Goal: Communication & Community: Answer question/provide support

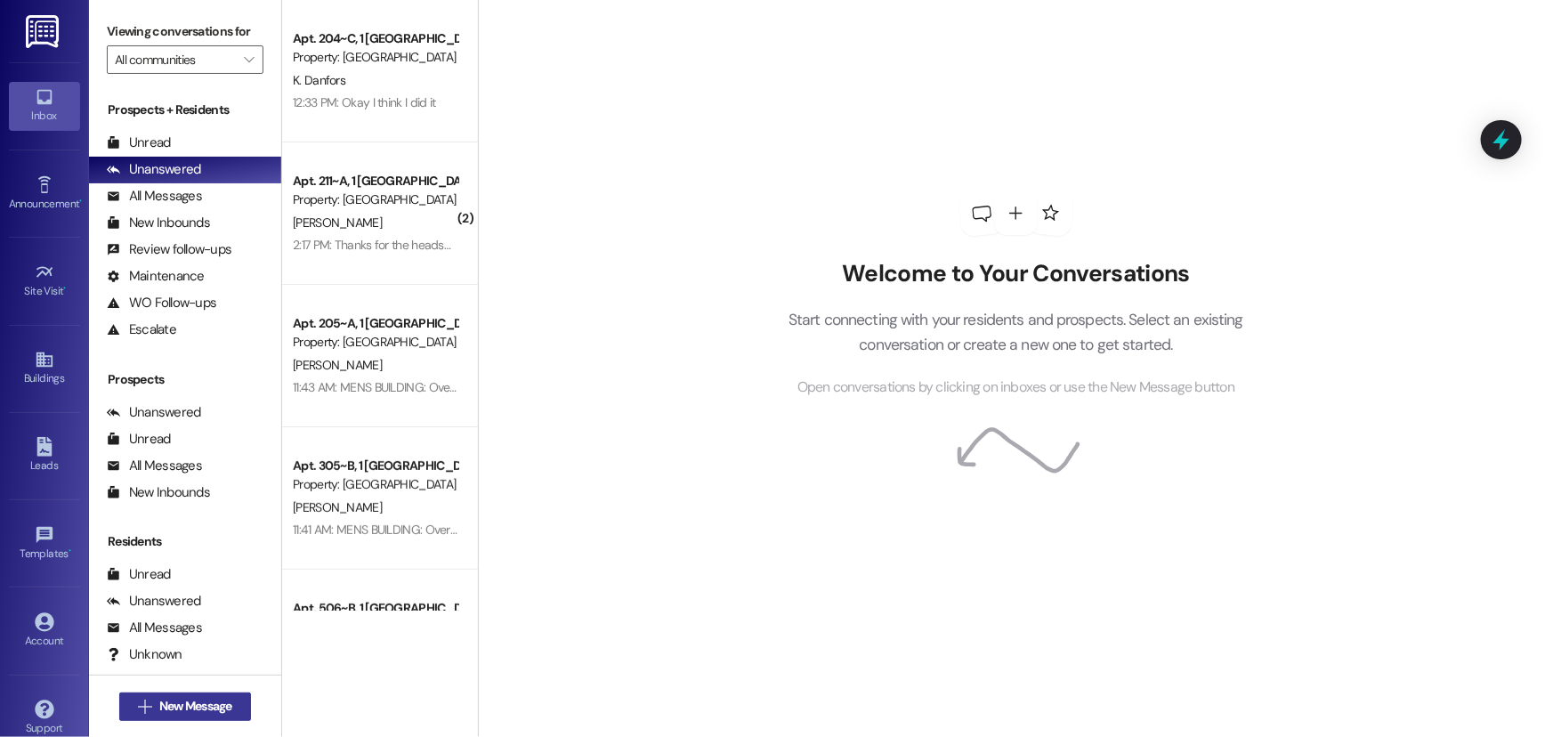
click at [215, 711] on span "New Message" at bounding box center [195, 706] width 73 height 19
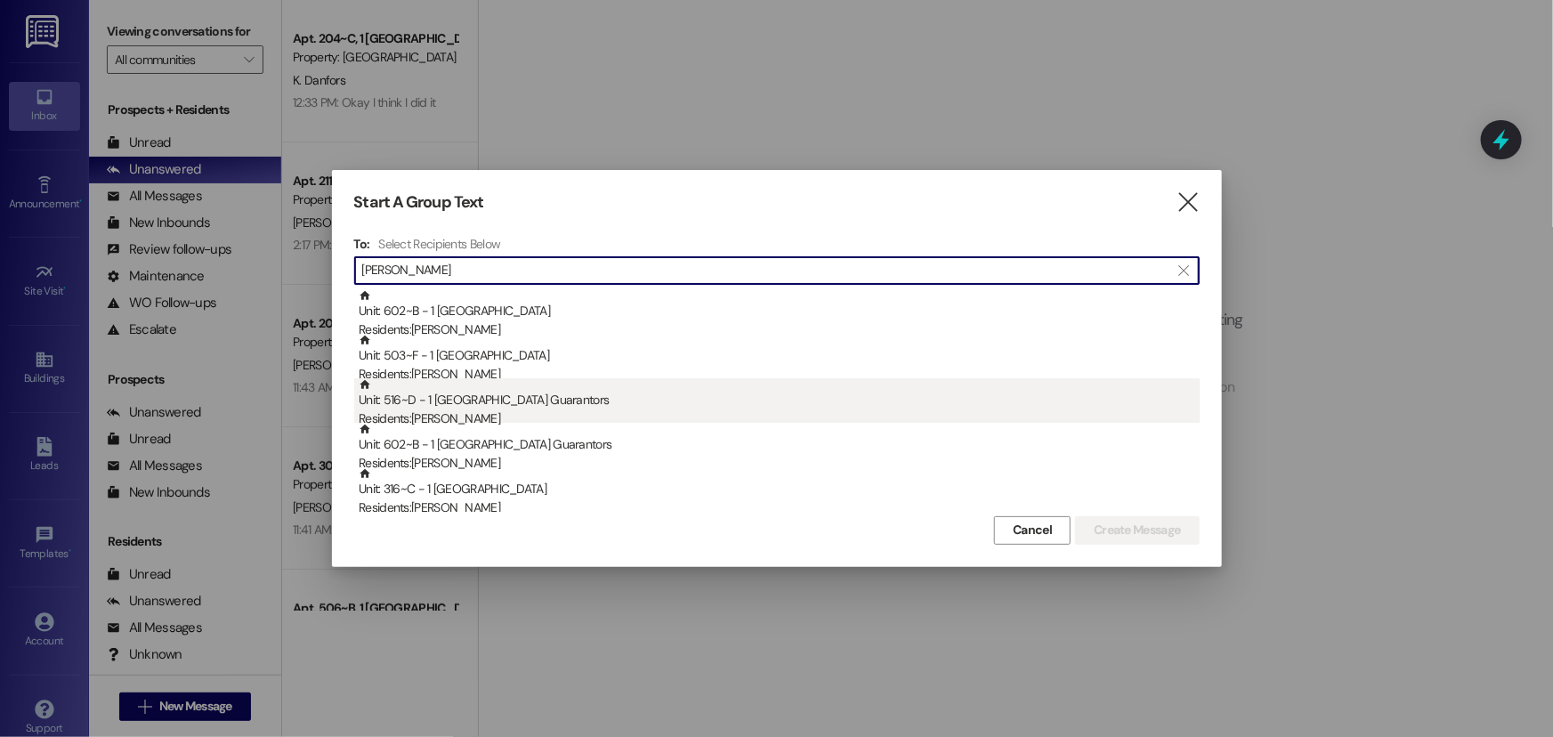
type input "[PERSON_NAME]"
click at [578, 416] on div "Residents: [PERSON_NAME]" at bounding box center [779, 418] width 841 height 19
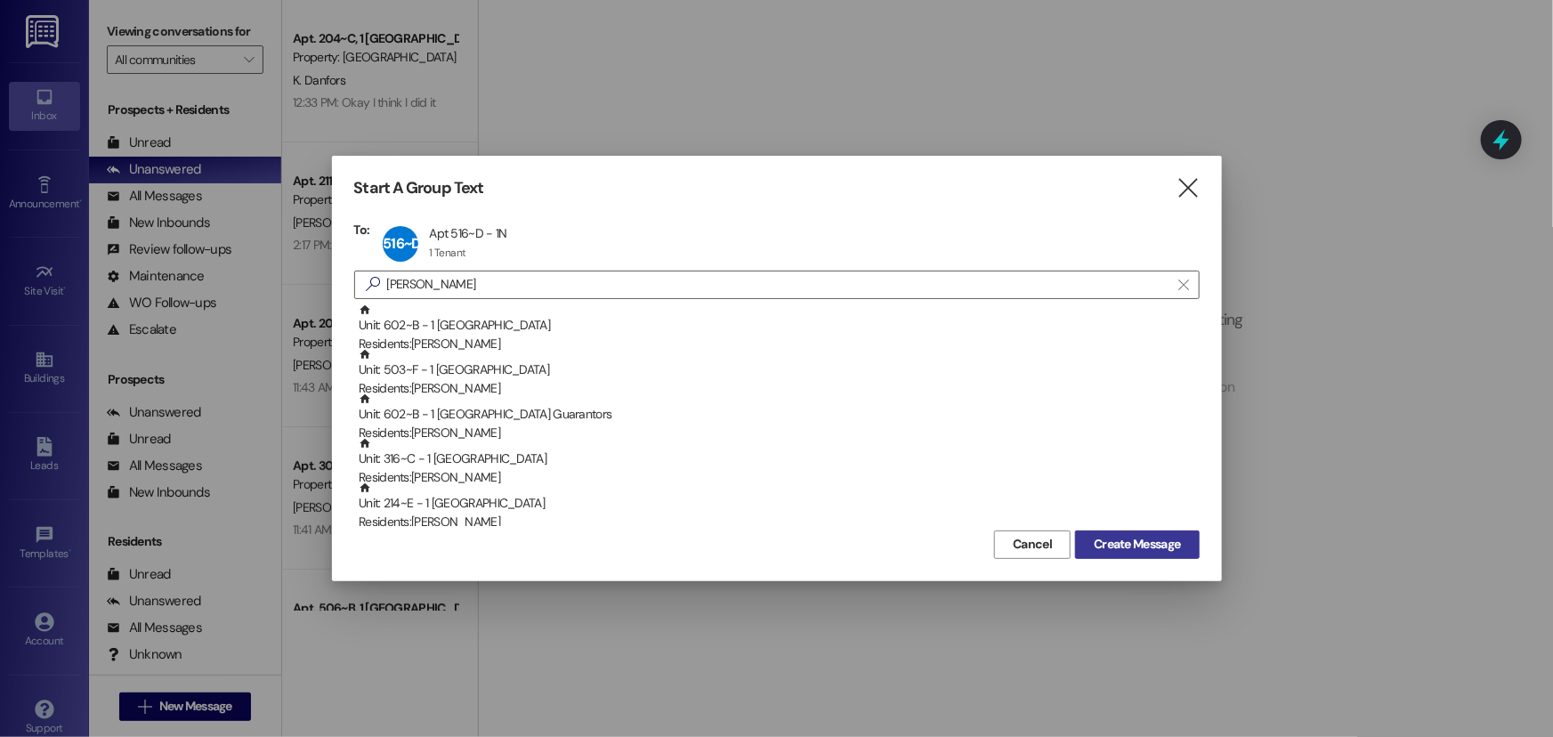
click at [1144, 543] on span "Create Message" at bounding box center [1137, 544] width 86 height 19
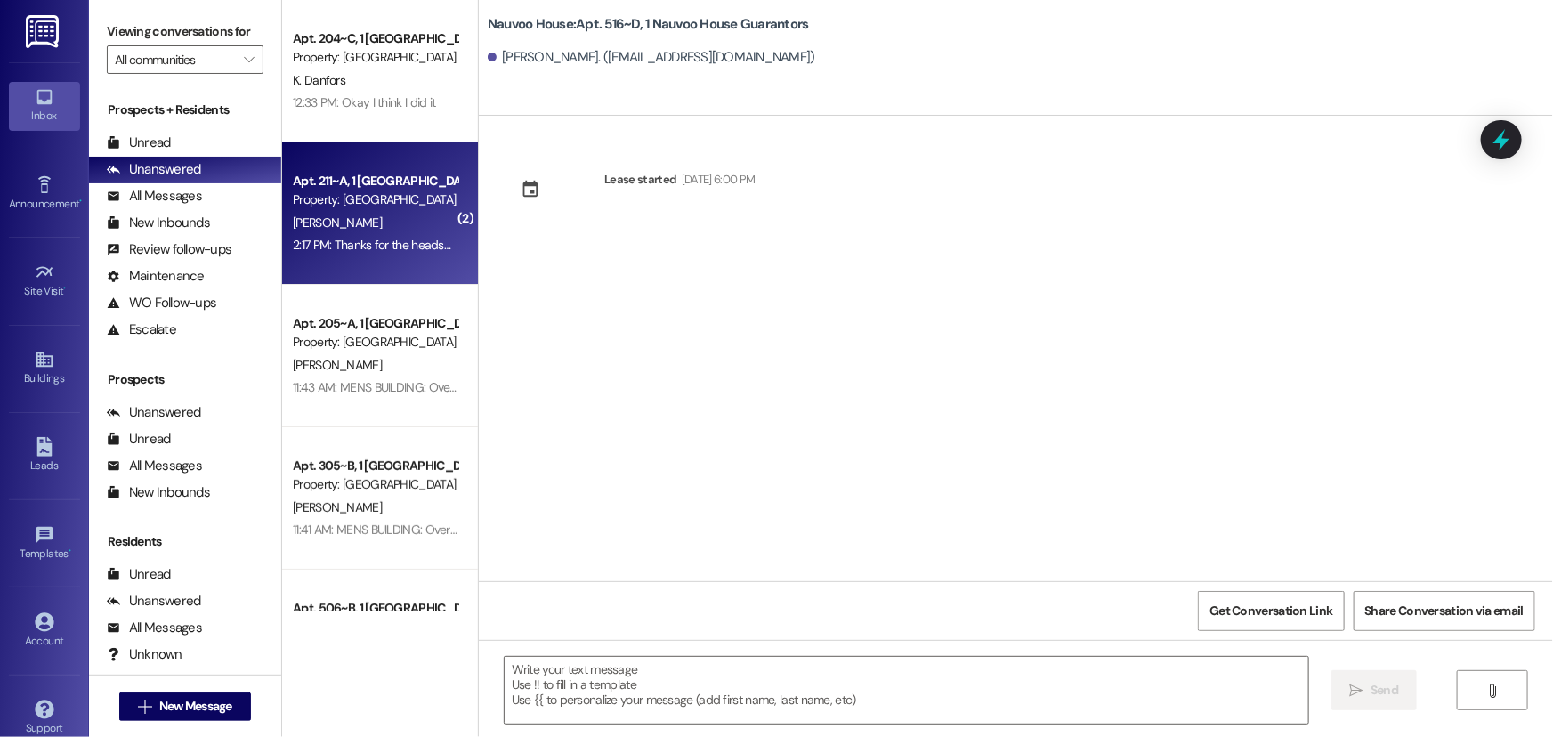
click at [379, 213] on div "[PERSON_NAME]" at bounding box center [375, 223] width 168 height 22
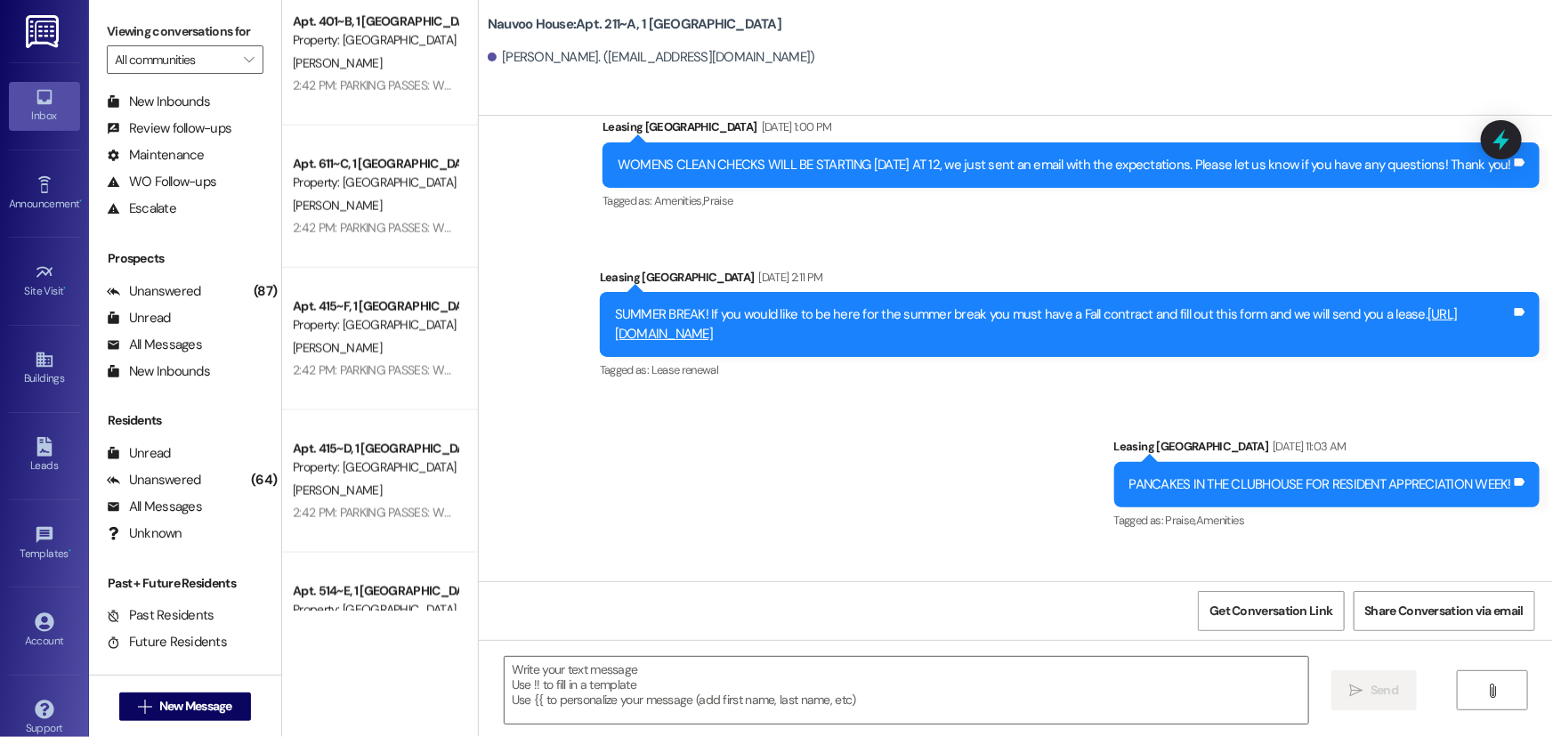
scroll to position [38466, 0]
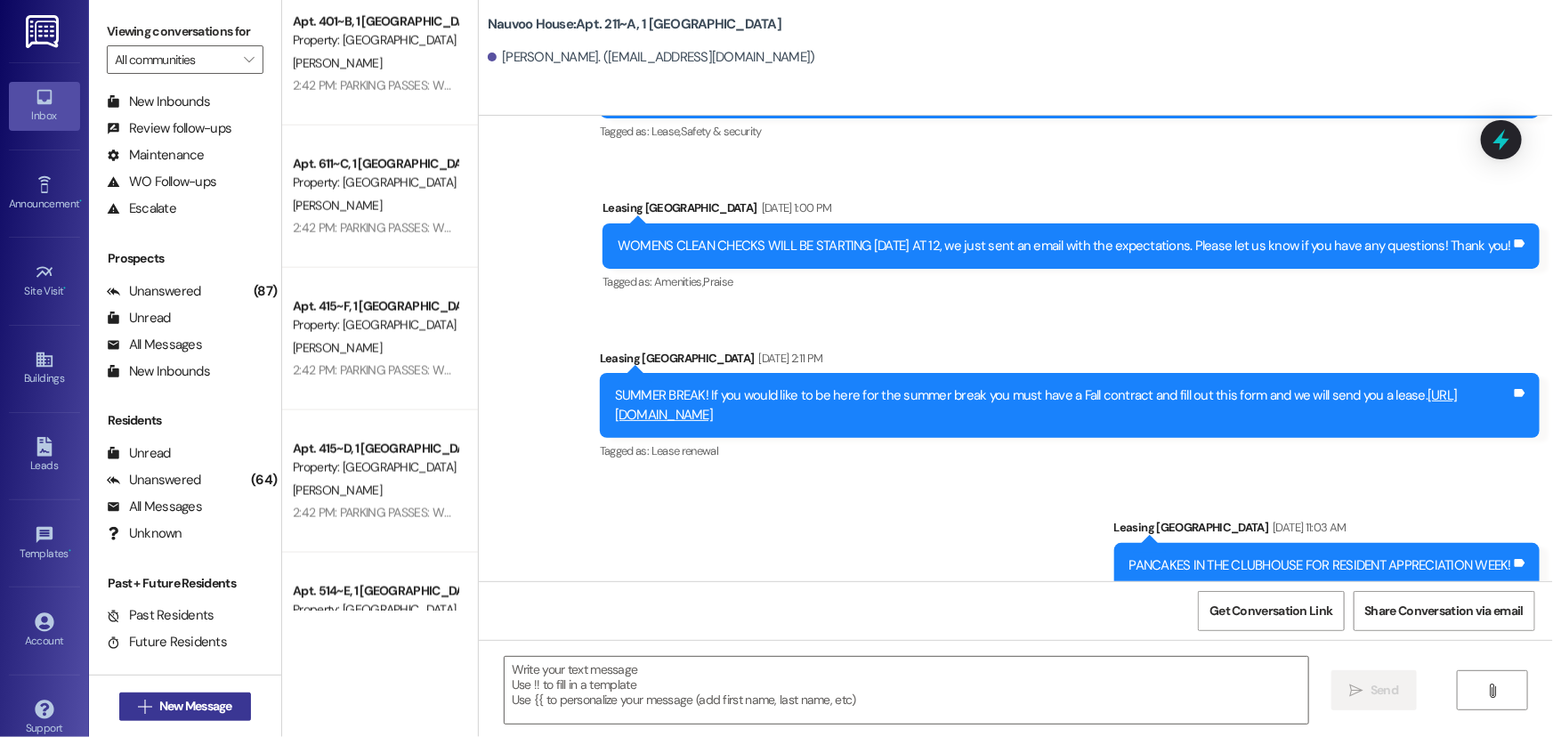
click at [135, 697] on span " New Message" at bounding box center [184, 706] width 101 height 19
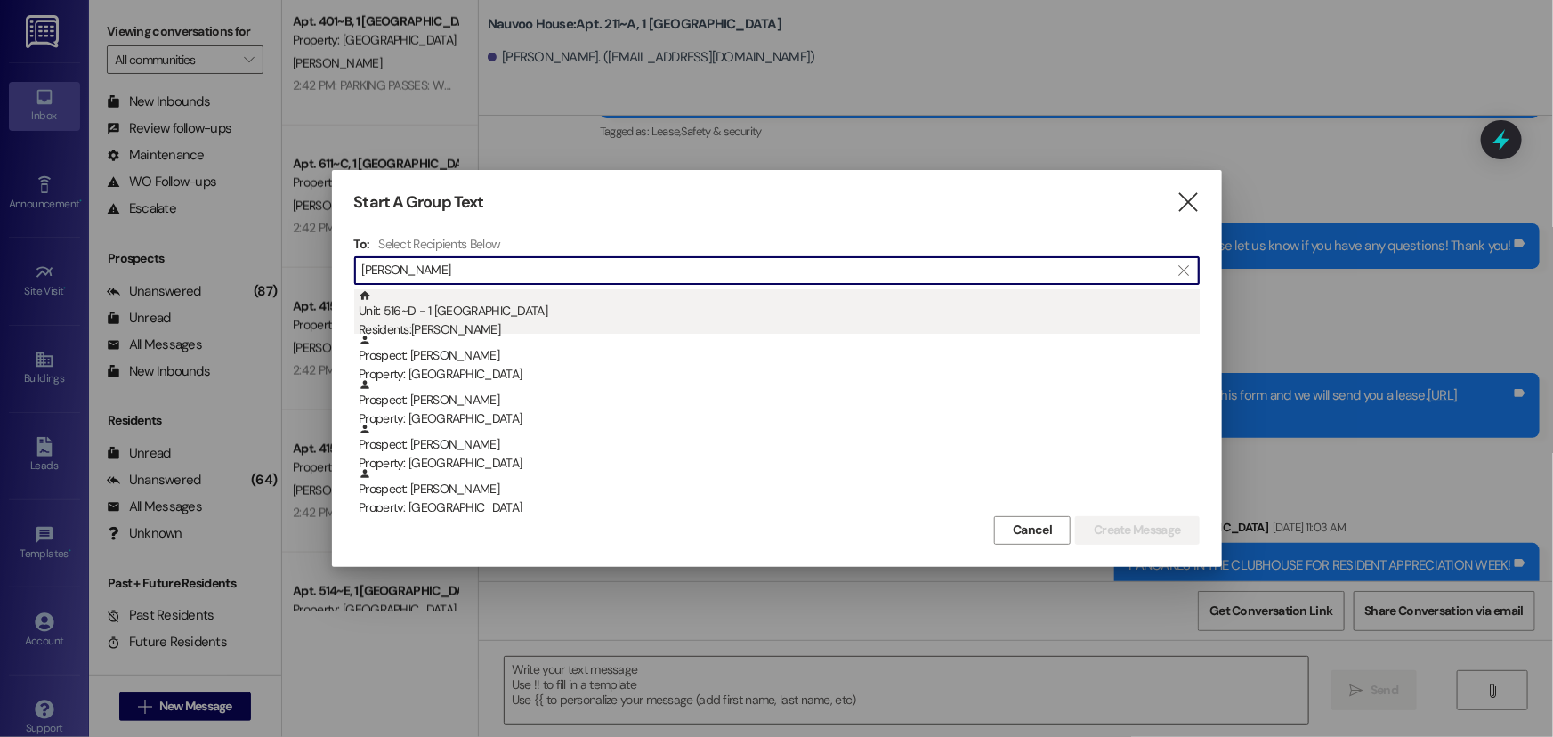
type input "[PERSON_NAME]"
click at [511, 304] on div "Unit: 516~D - 1 Nauvoo House Residents: [PERSON_NAME]" at bounding box center [779, 314] width 841 height 51
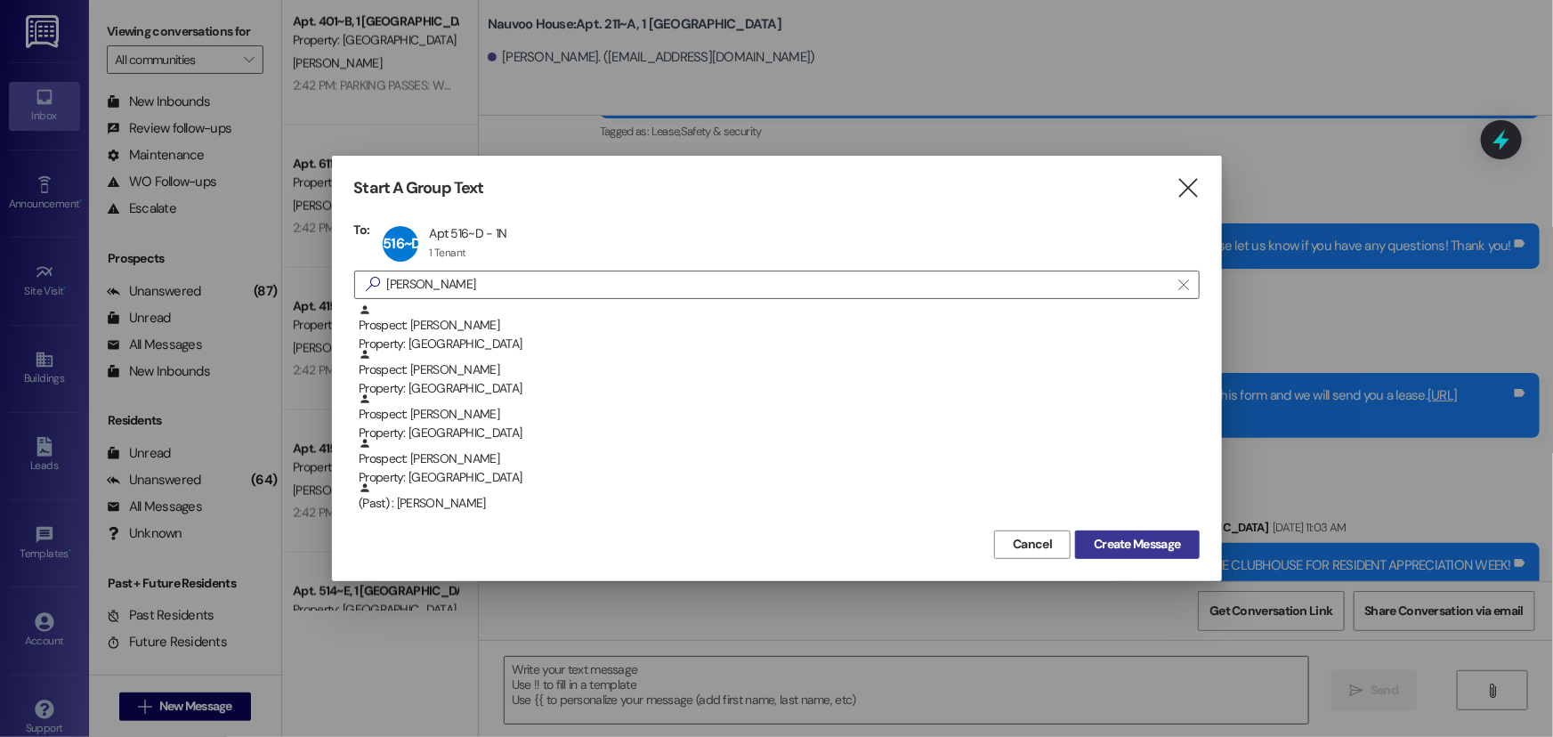
click at [1119, 544] on span "Create Message" at bounding box center [1137, 544] width 86 height 19
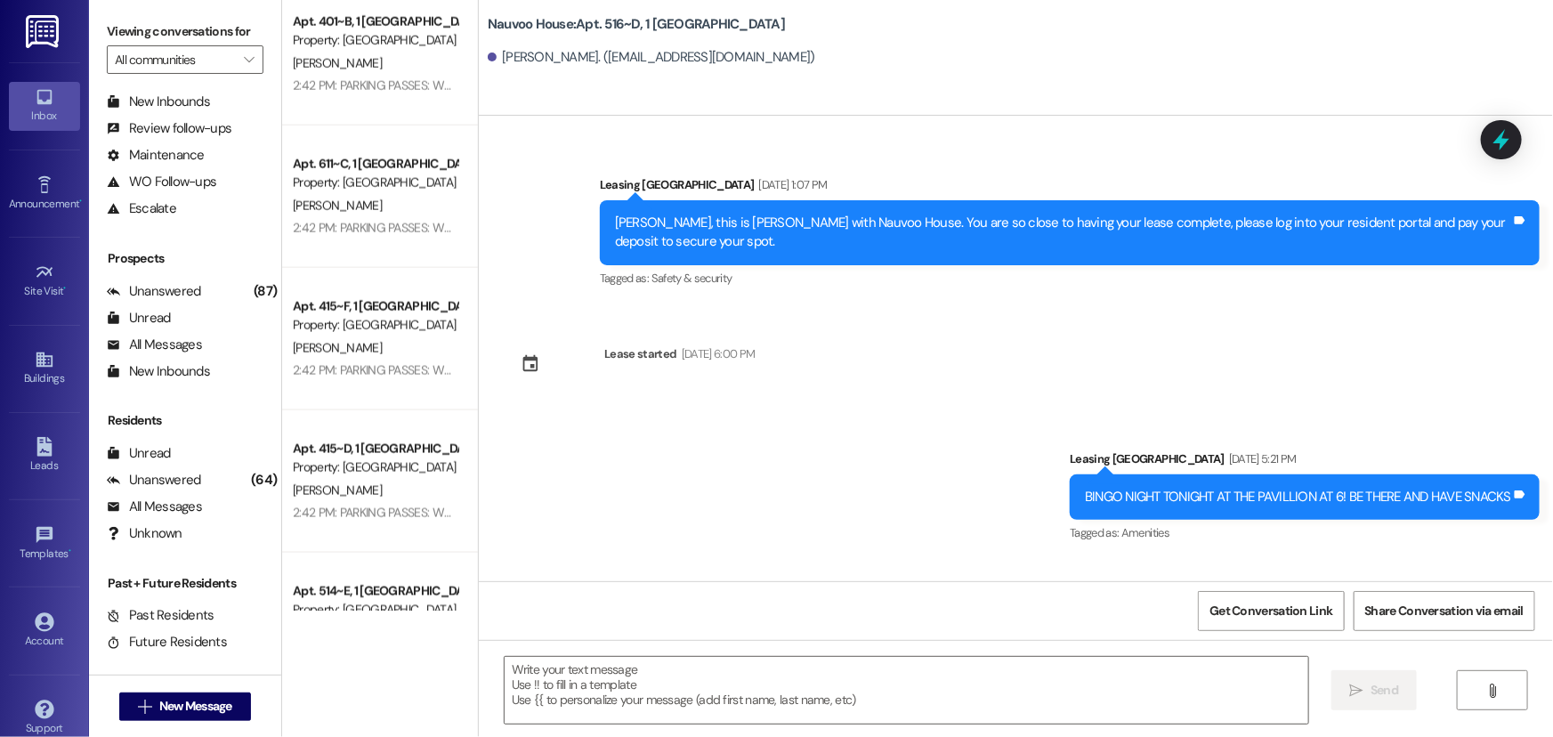
scroll to position [803, 0]
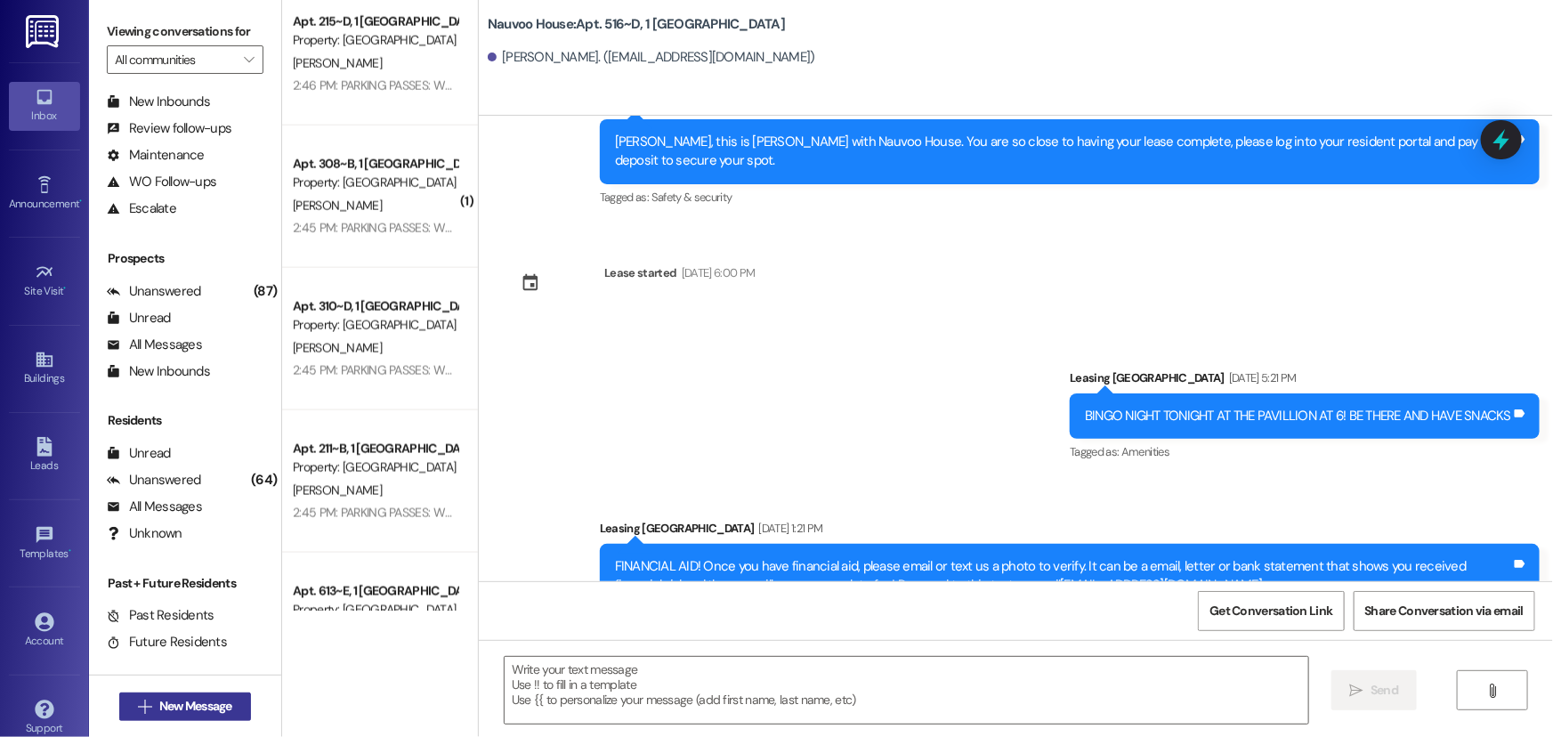
click at [189, 700] on span "New Message" at bounding box center [195, 706] width 73 height 19
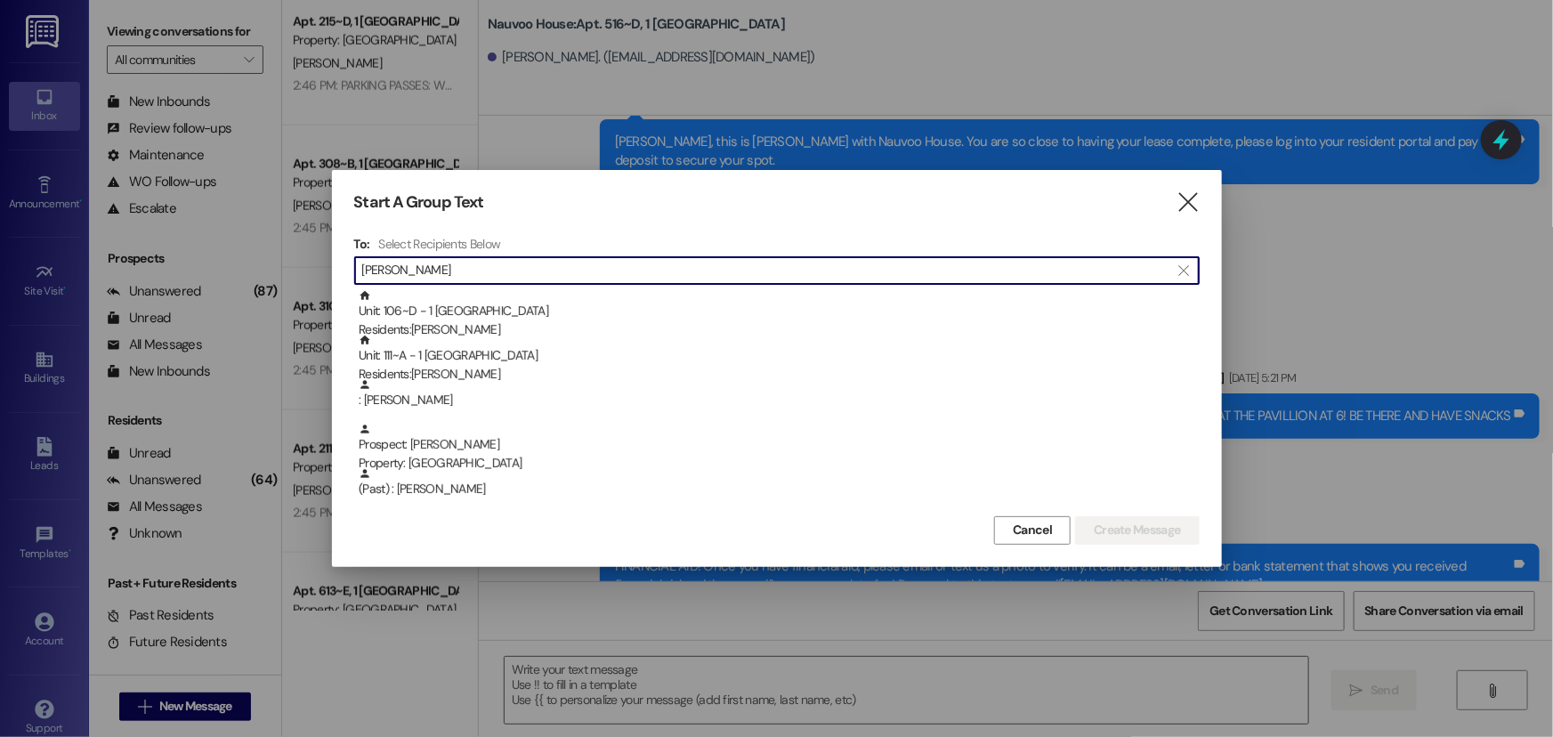
type input "[PERSON_NAME]"
click at [479, 263] on input "[PERSON_NAME]" at bounding box center [766, 270] width 808 height 25
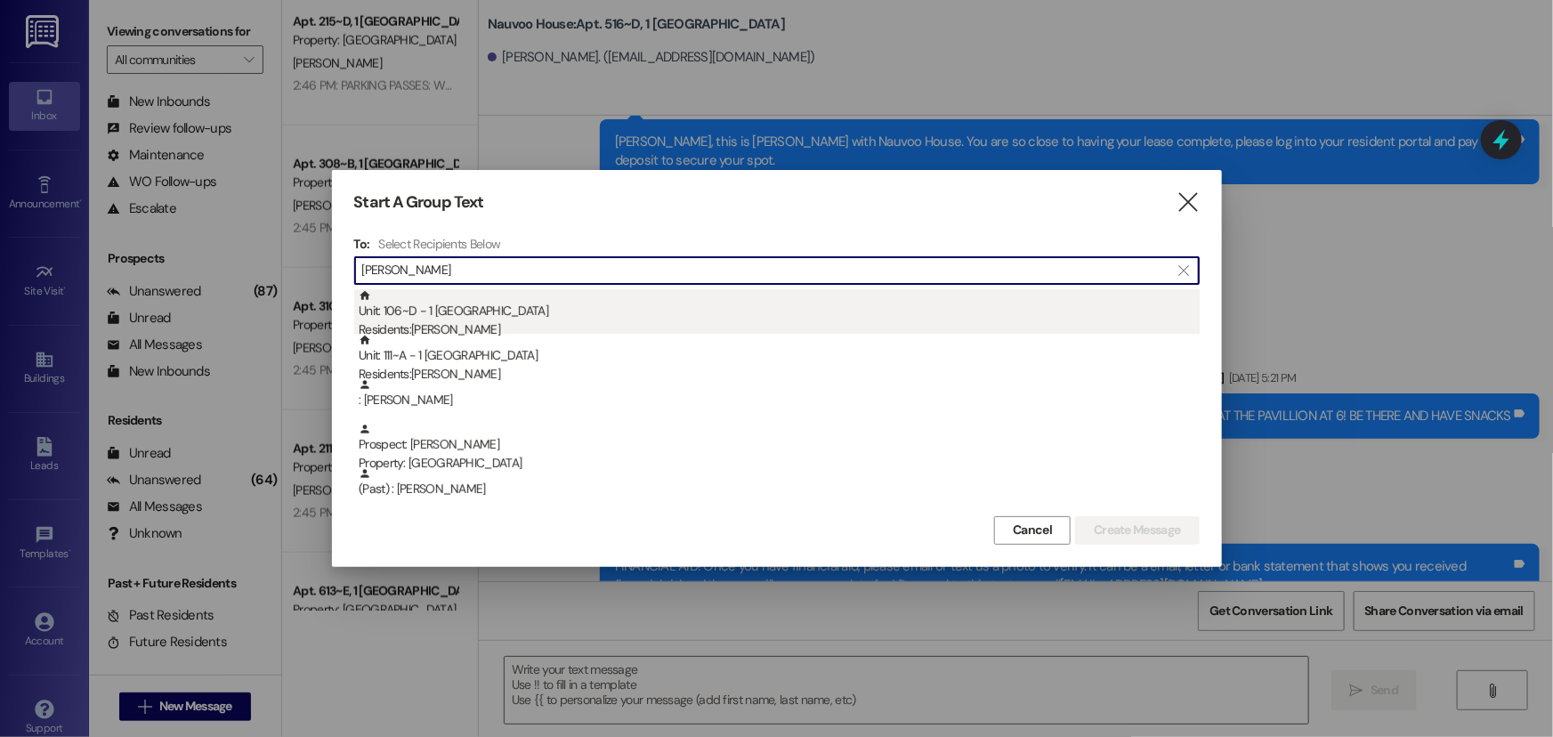
click at [458, 312] on div "Unit: 106~D - 1 Nauvoo House Residents: [PERSON_NAME]" at bounding box center [779, 314] width 841 height 51
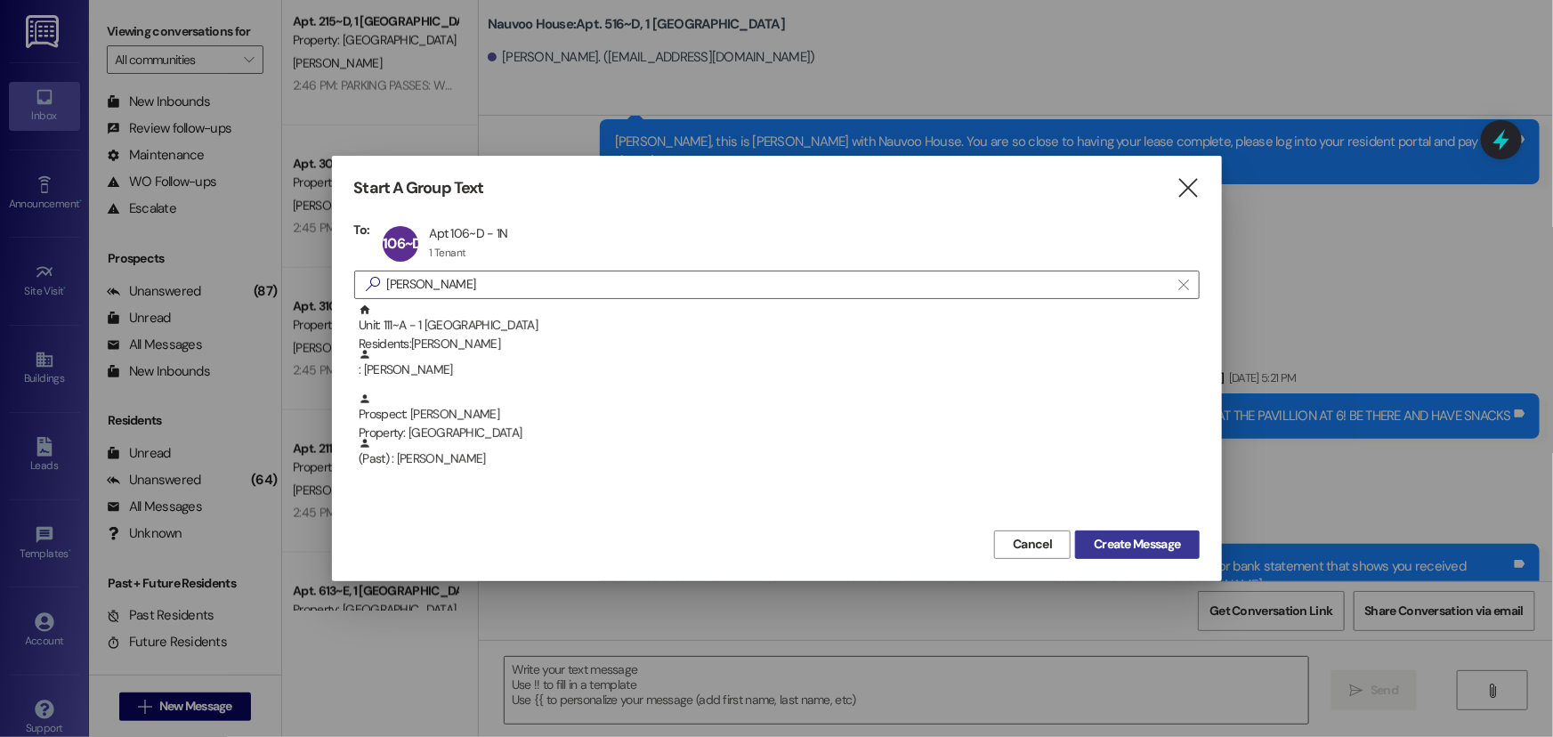
click at [1151, 539] on span "Create Message" at bounding box center [1137, 544] width 86 height 19
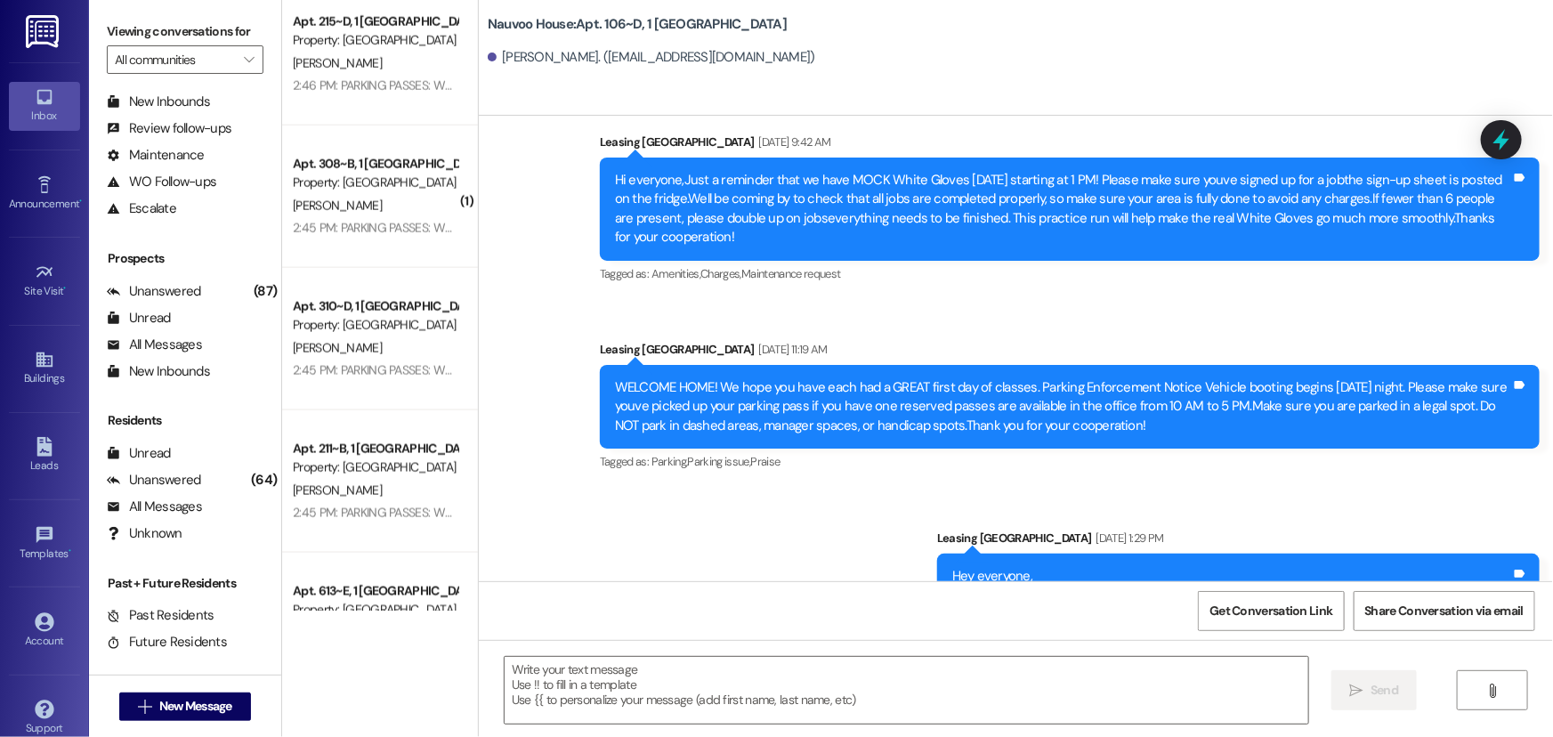
scroll to position [73741, 0]
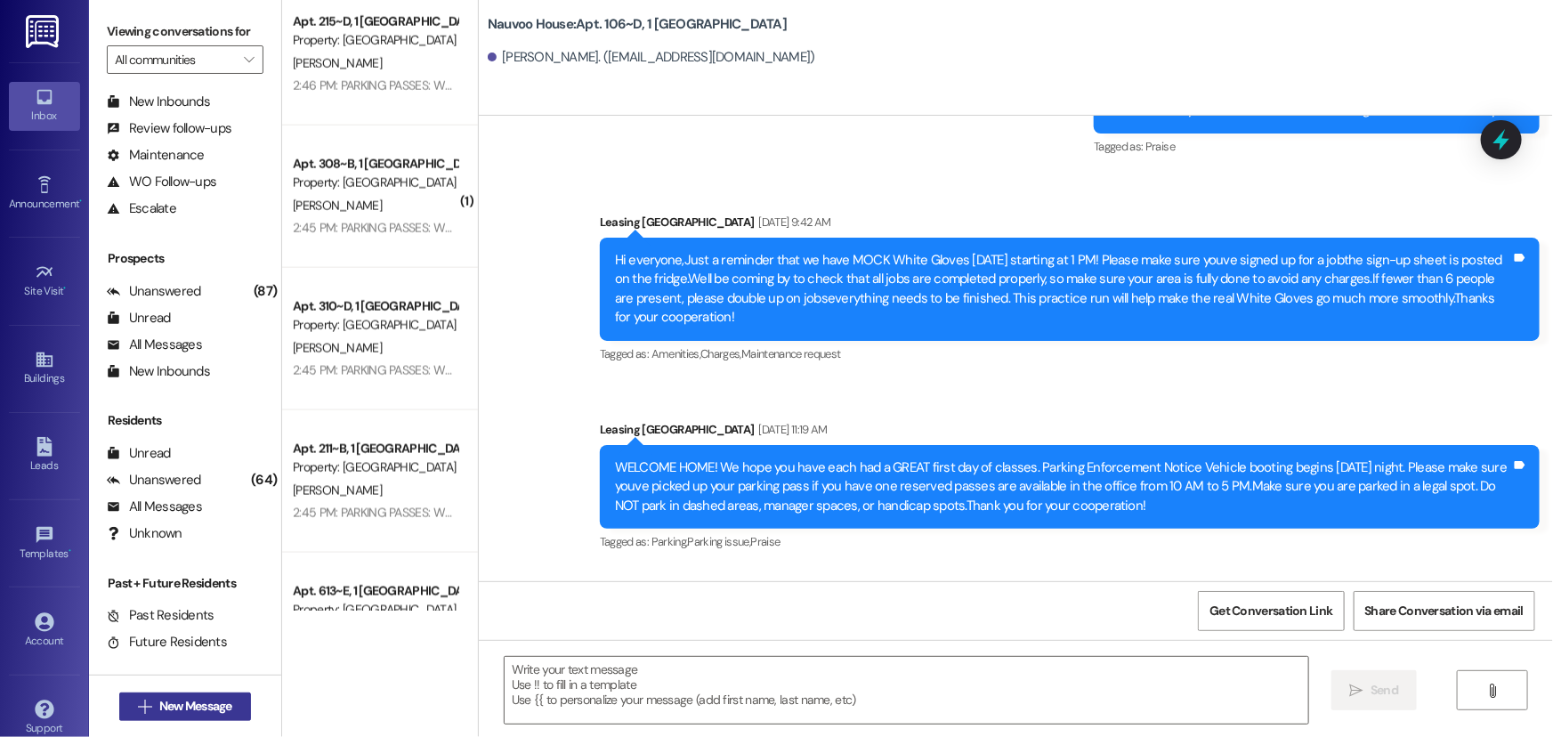
click at [190, 706] on span "New Message" at bounding box center [195, 706] width 73 height 19
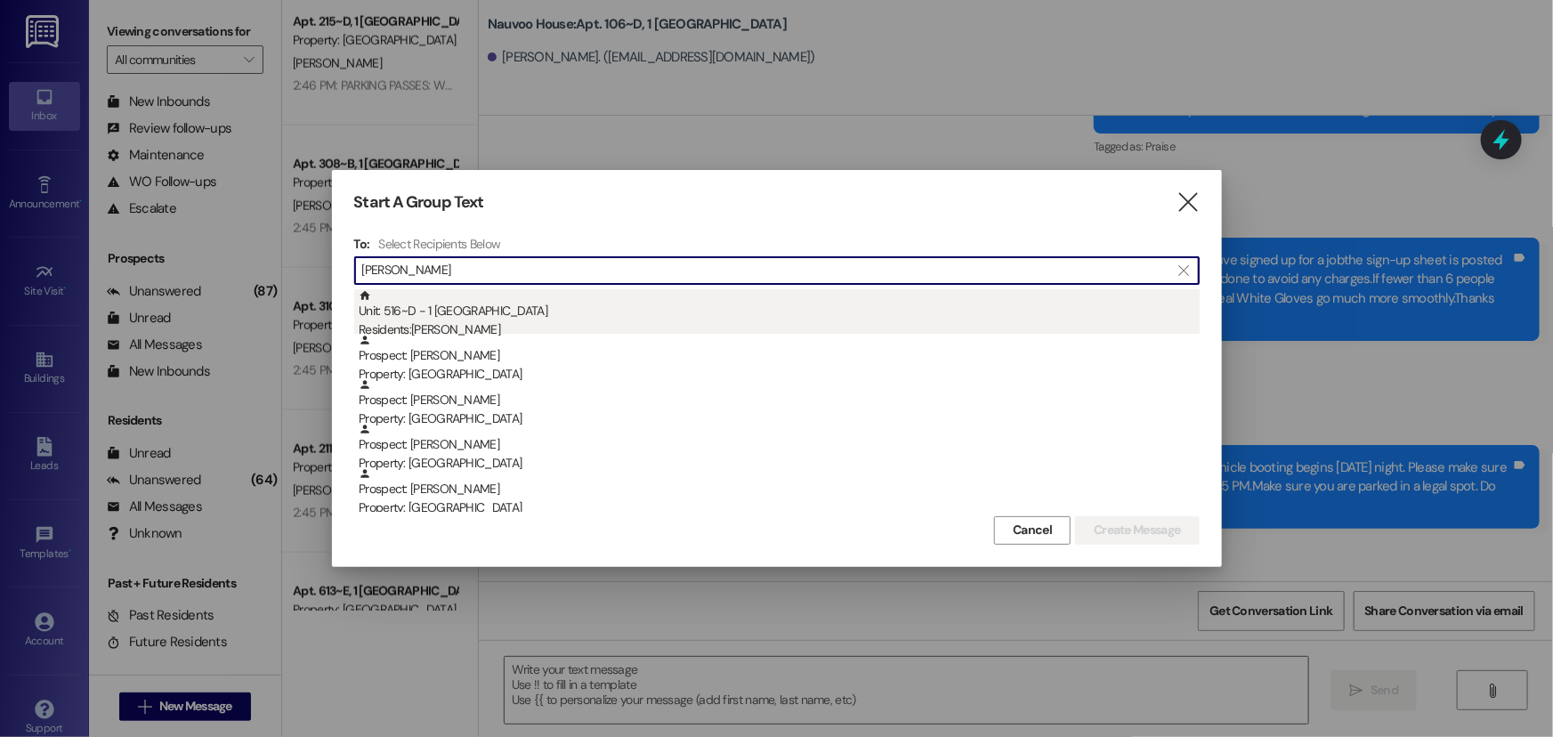
type input "[PERSON_NAME]"
click at [514, 302] on div "Unit: 516~D - 1 Nauvoo House Residents: [PERSON_NAME]" at bounding box center [779, 314] width 841 height 51
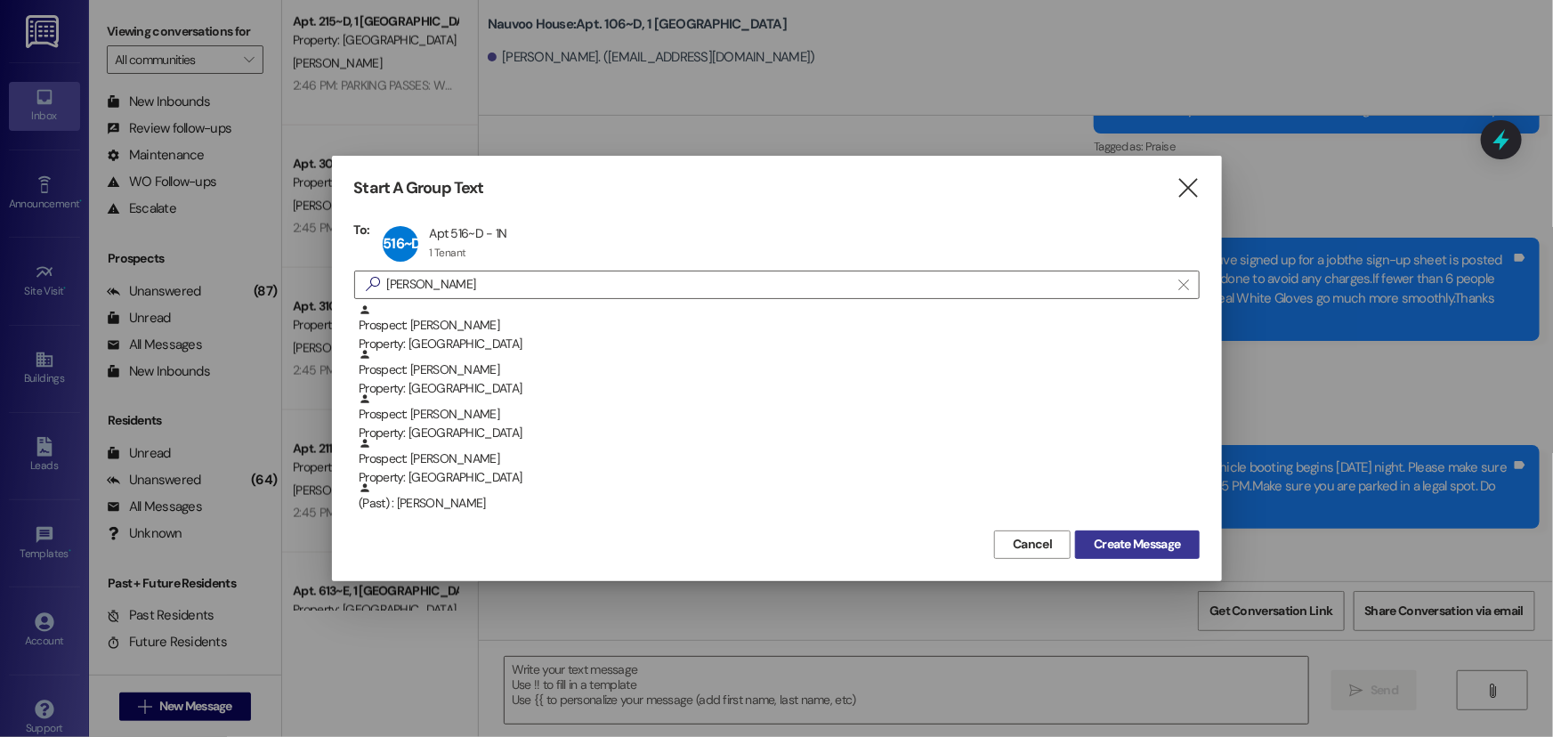
click at [1166, 549] on span "Create Message" at bounding box center [1137, 544] width 86 height 19
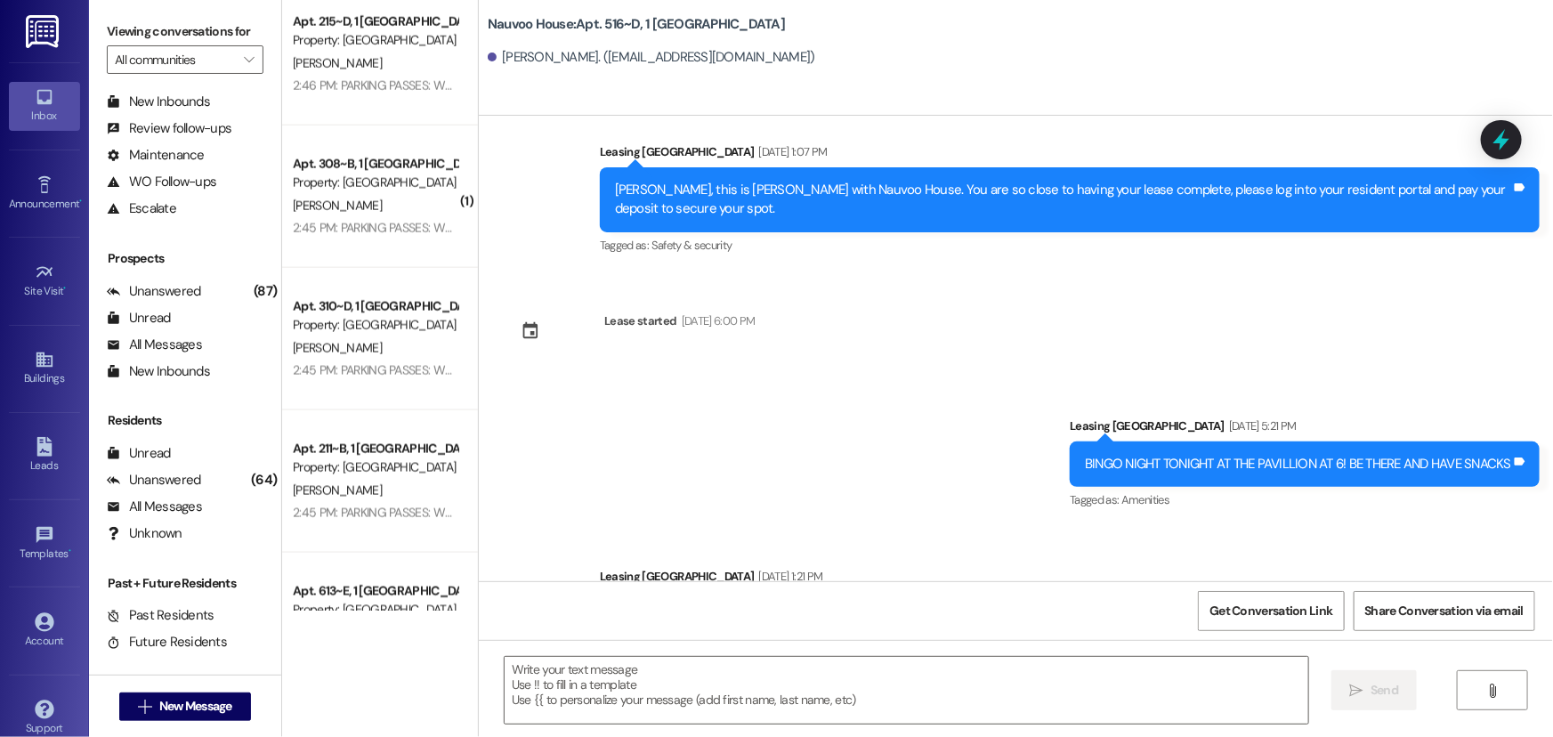
scroll to position [803, 0]
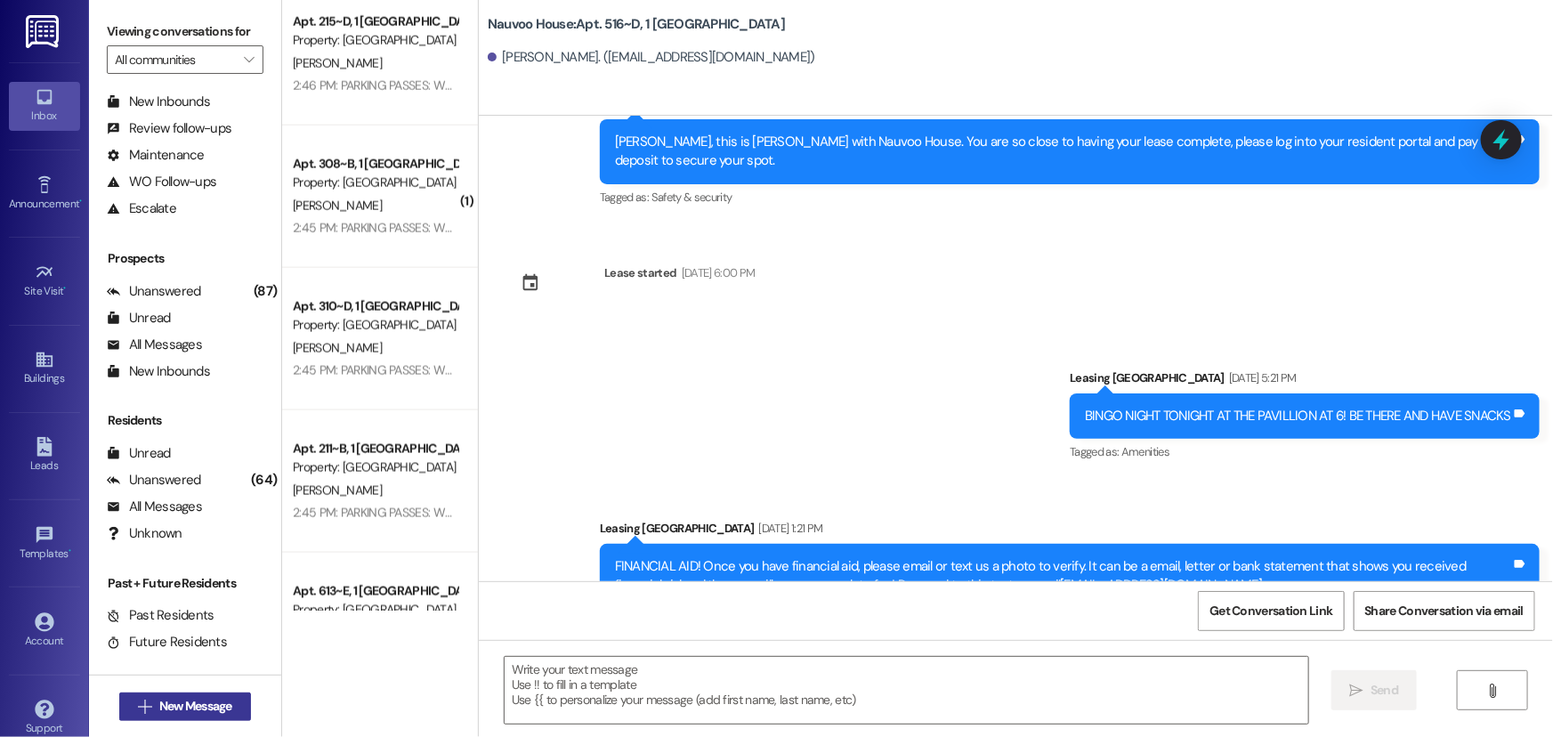
click at [218, 716] on button " New Message" at bounding box center [185, 707] width 132 height 28
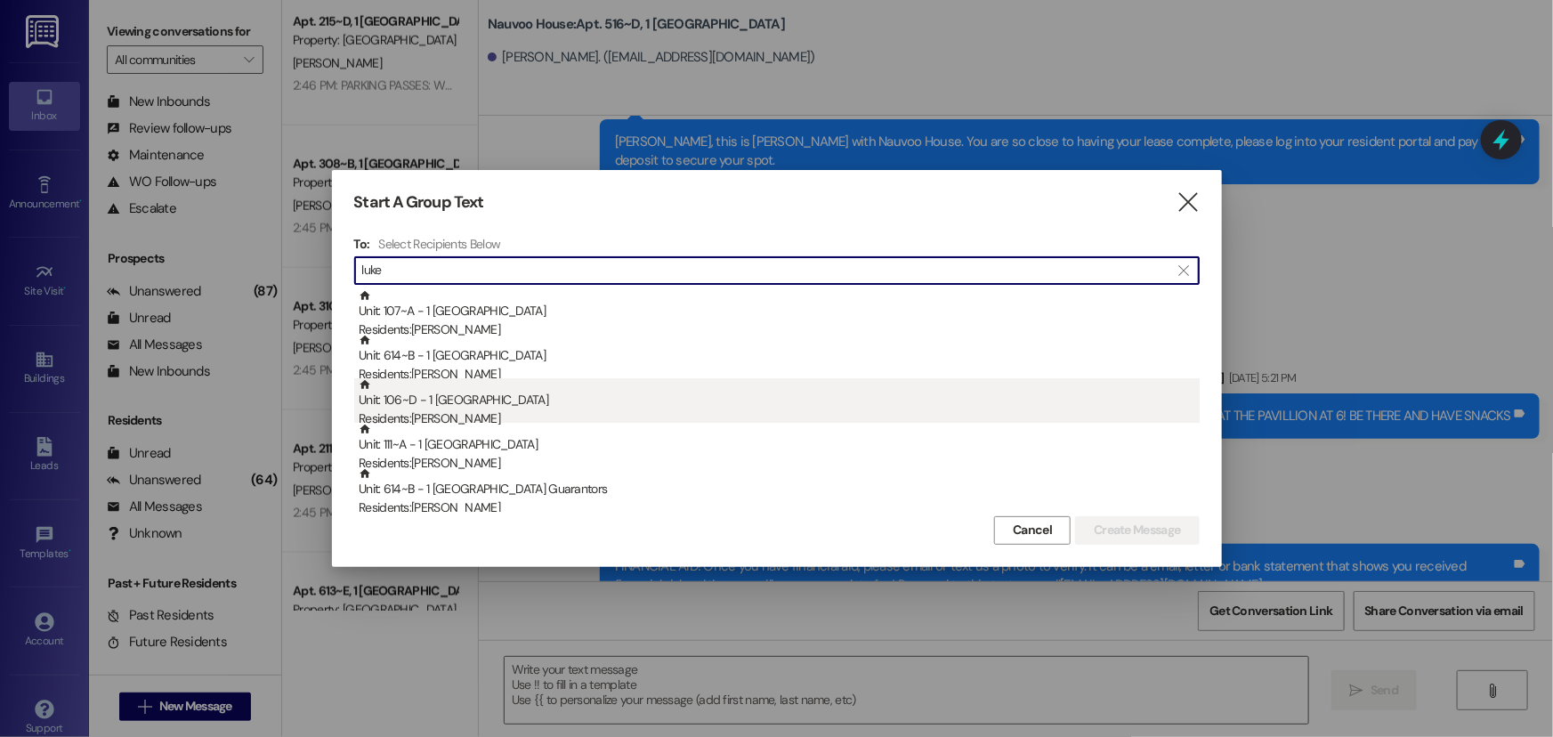
type input "luke"
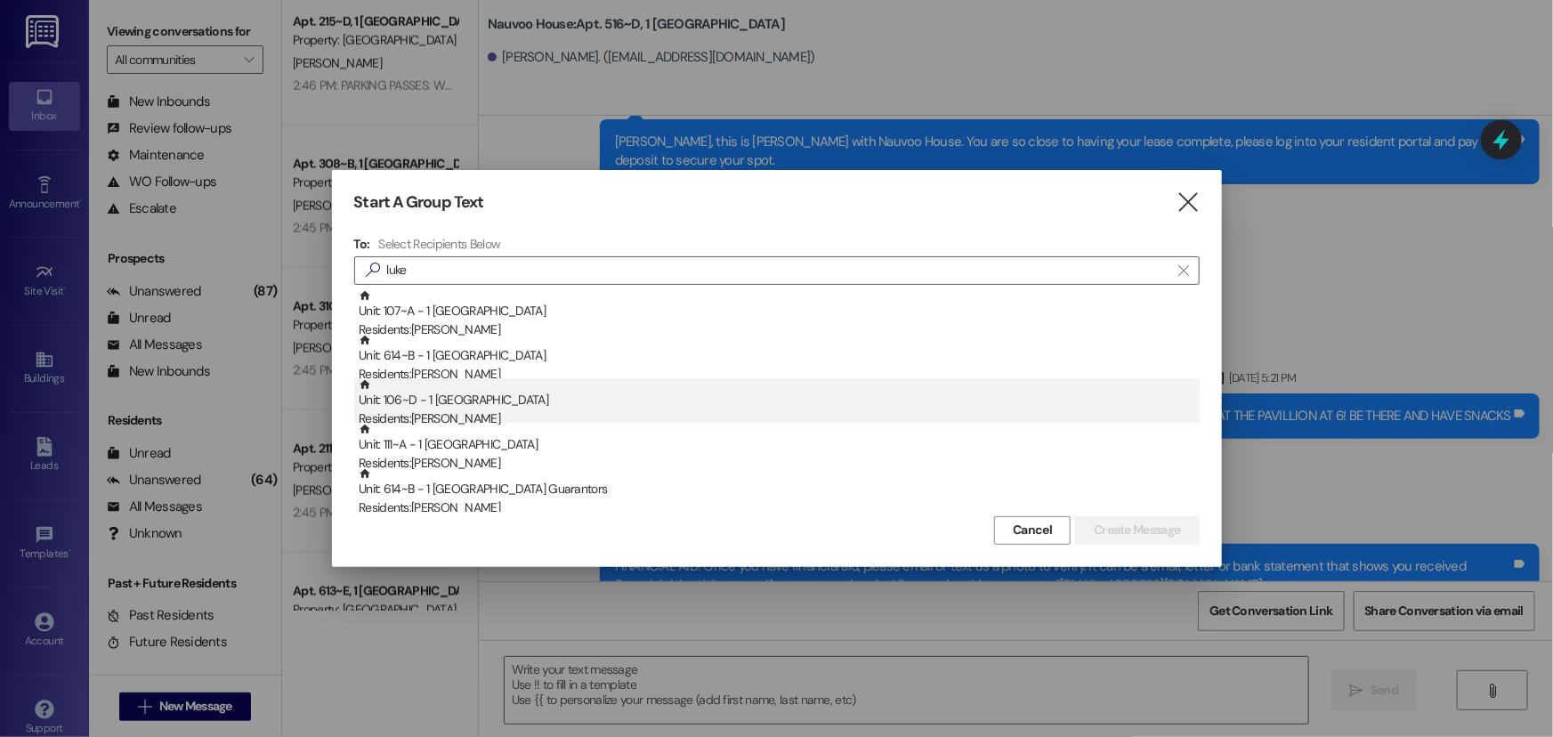
click at [555, 415] on div "Residents: [PERSON_NAME]" at bounding box center [779, 418] width 841 height 19
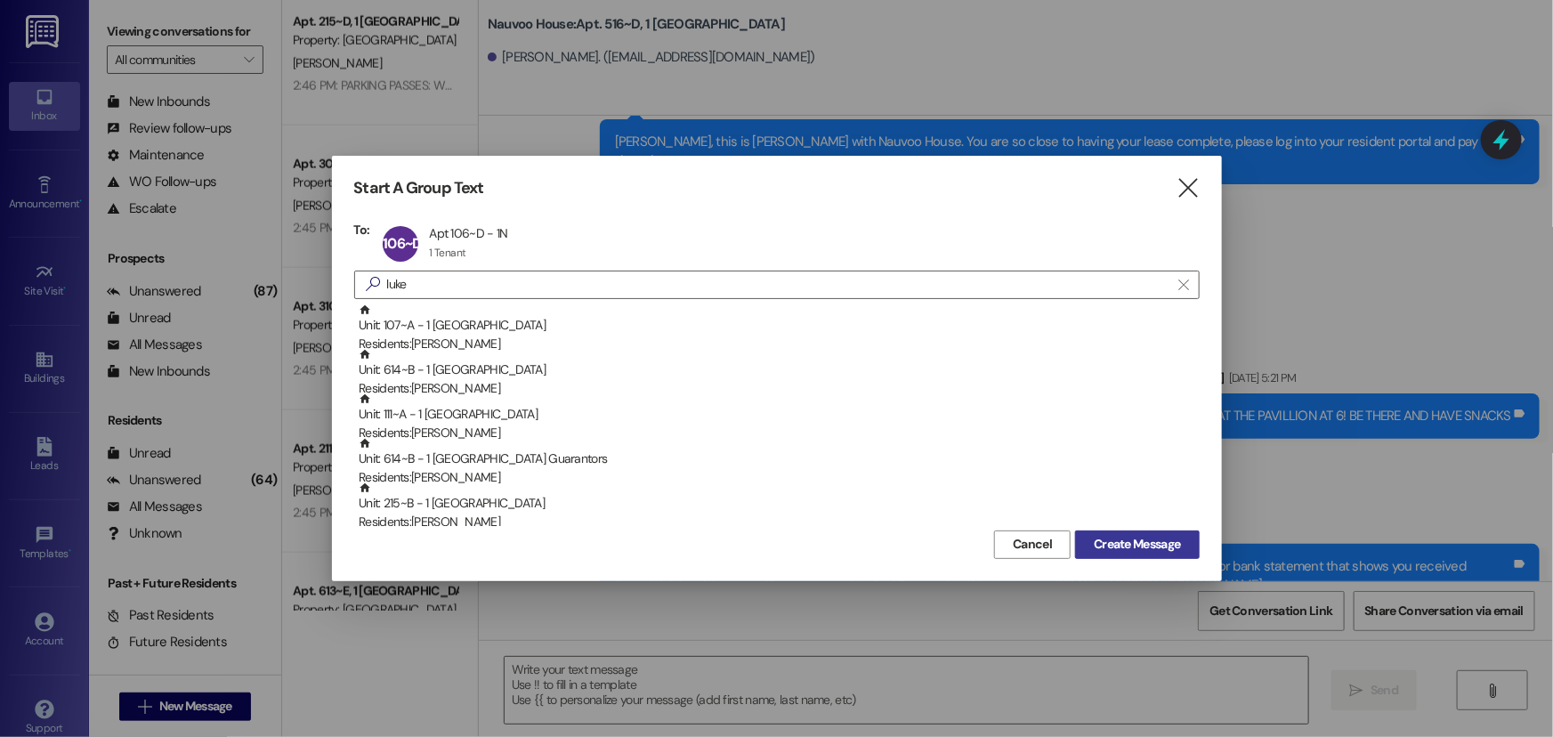
click at [1133, 547] on span "Create Message" at bounding box center [1137, 544] width 86 height 19
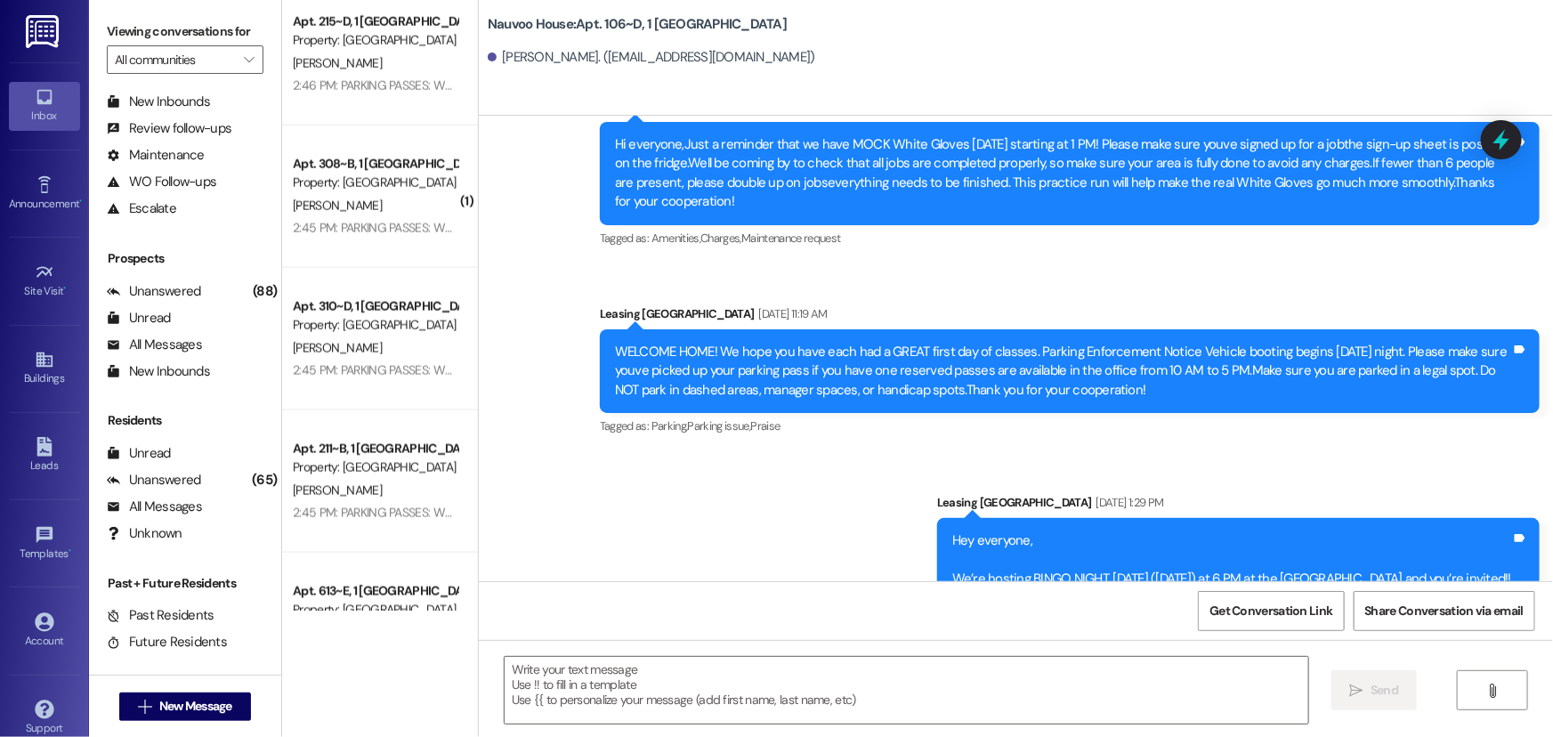
scroll to position [73776, 0]
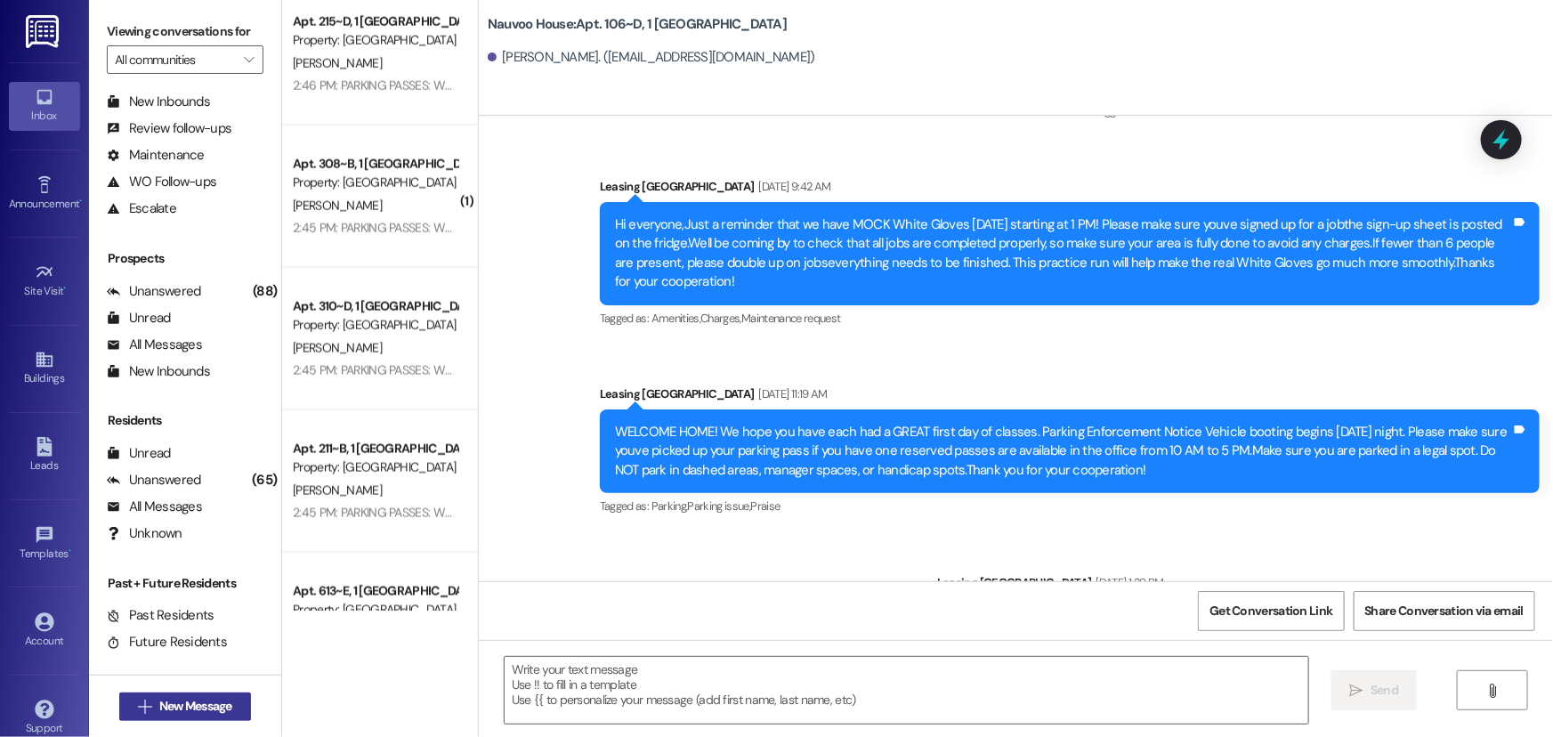
click at [196, 702] on span "New Message" at bounding box center [195, 706] width 73 height 19
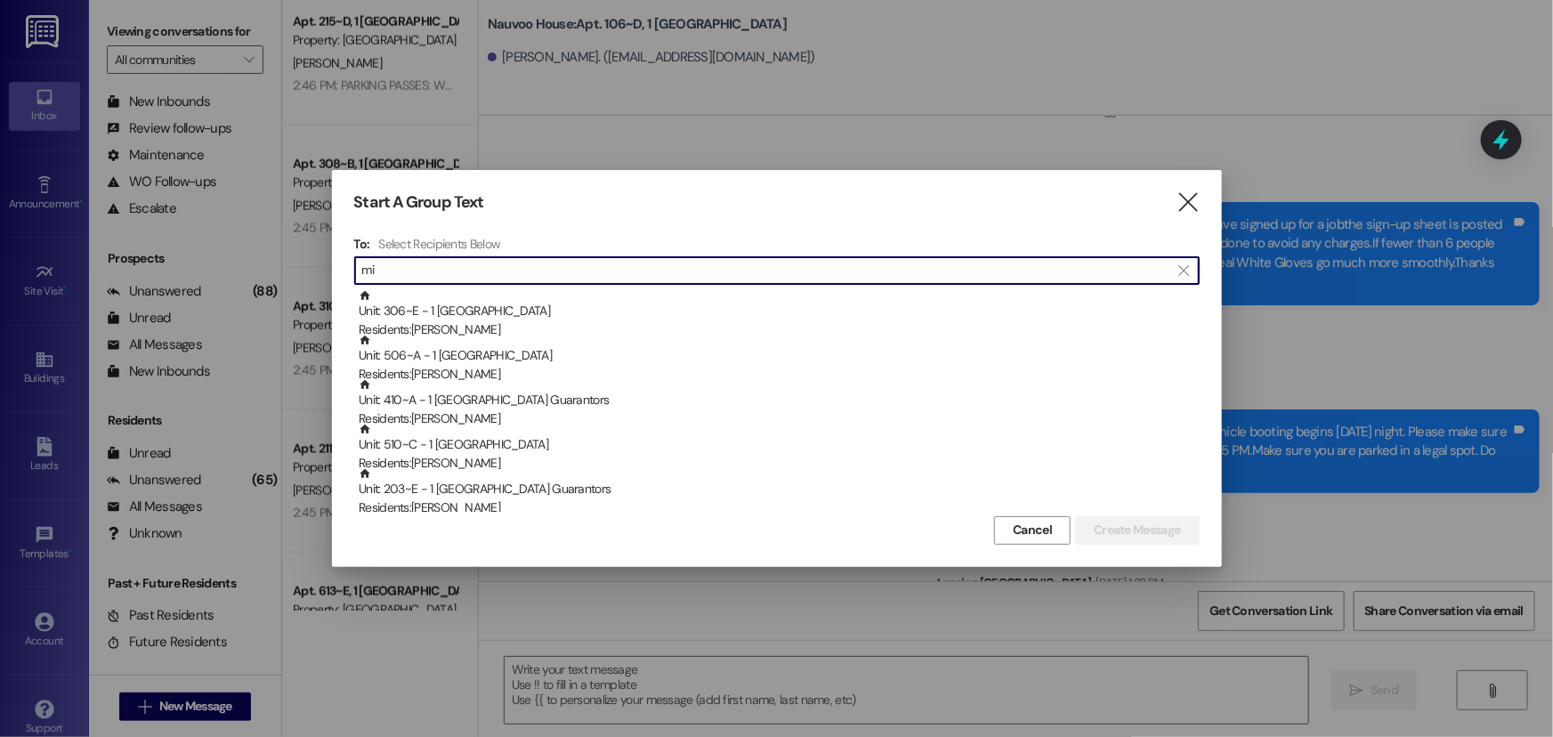
type input "m"
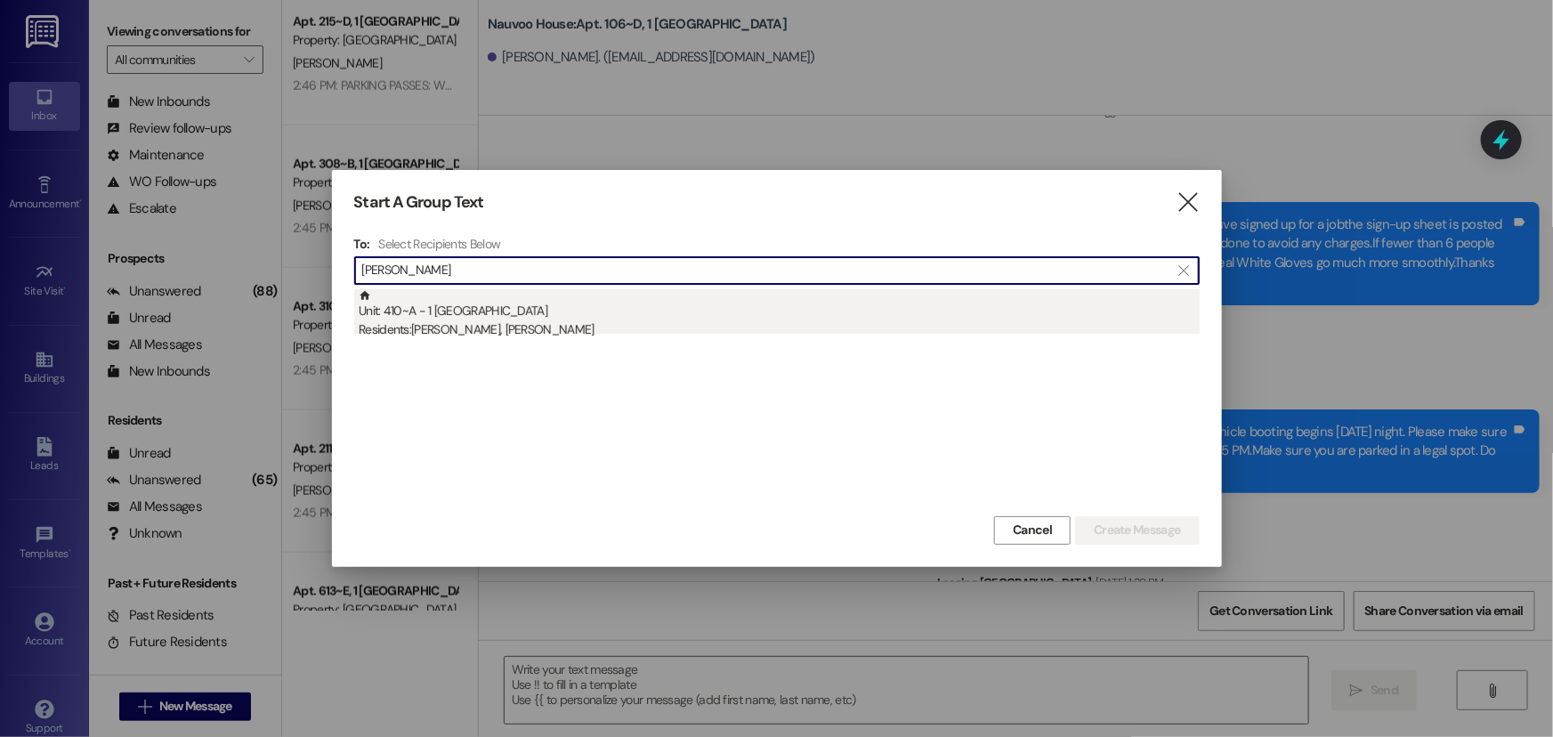
type input "[PERSON_NAME]"
click at [623, 317] on div "Unit: 410~A - 1 Nauvoo House Residents: [PERSON_NAME], [PERSON_NAME]" at bounding box center [779, 314] width 841 height 51
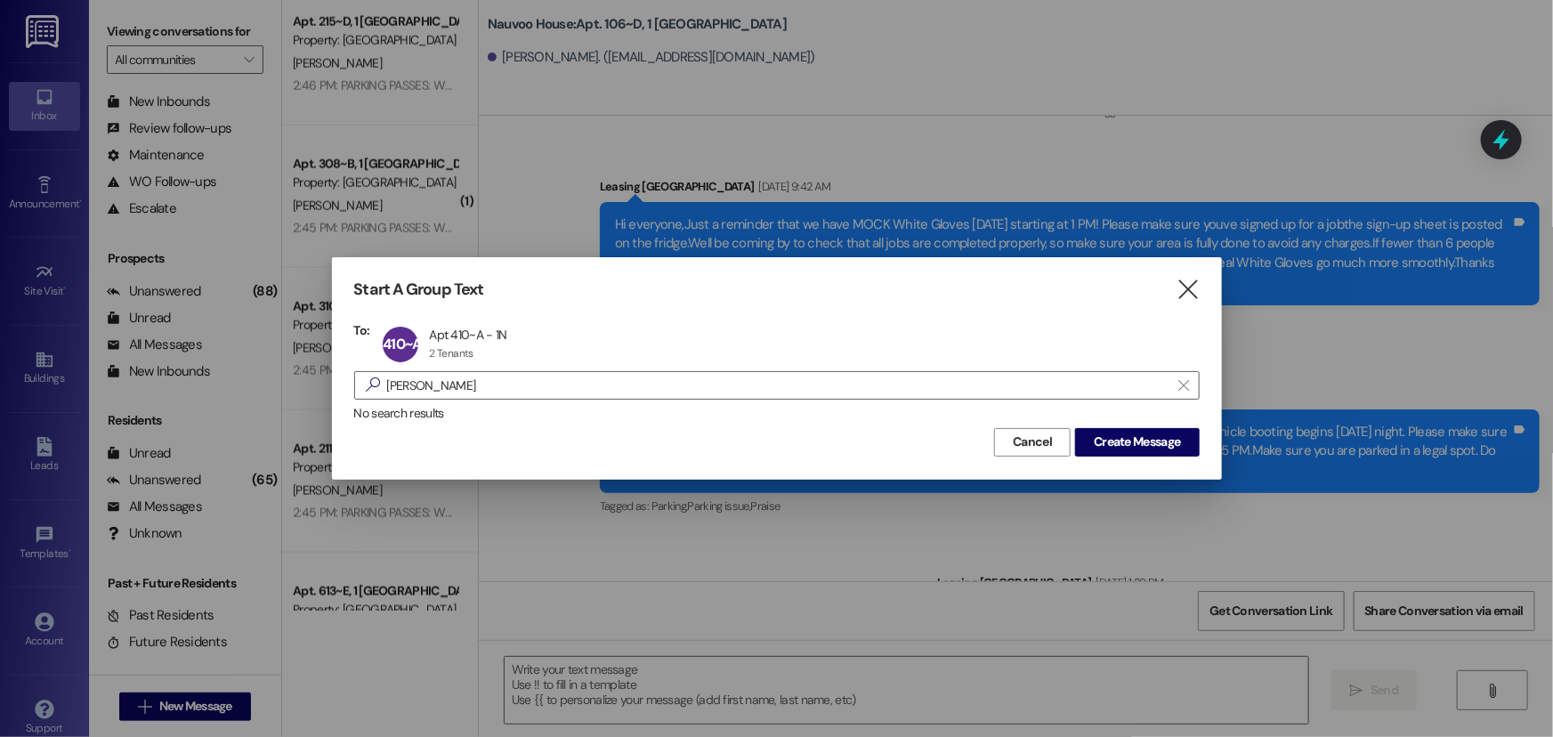
click at [1178, 303] on div "Start A Group Text  To: 410~A Apt 410~A - 1N Apt 410~A - 1N 2 Tenants 2 Tenant…" at bounding box center [777, 368] width 890 height 222
click at [1179, 280] on icon "" at bounding box center [1188, 289] width 24 height 19
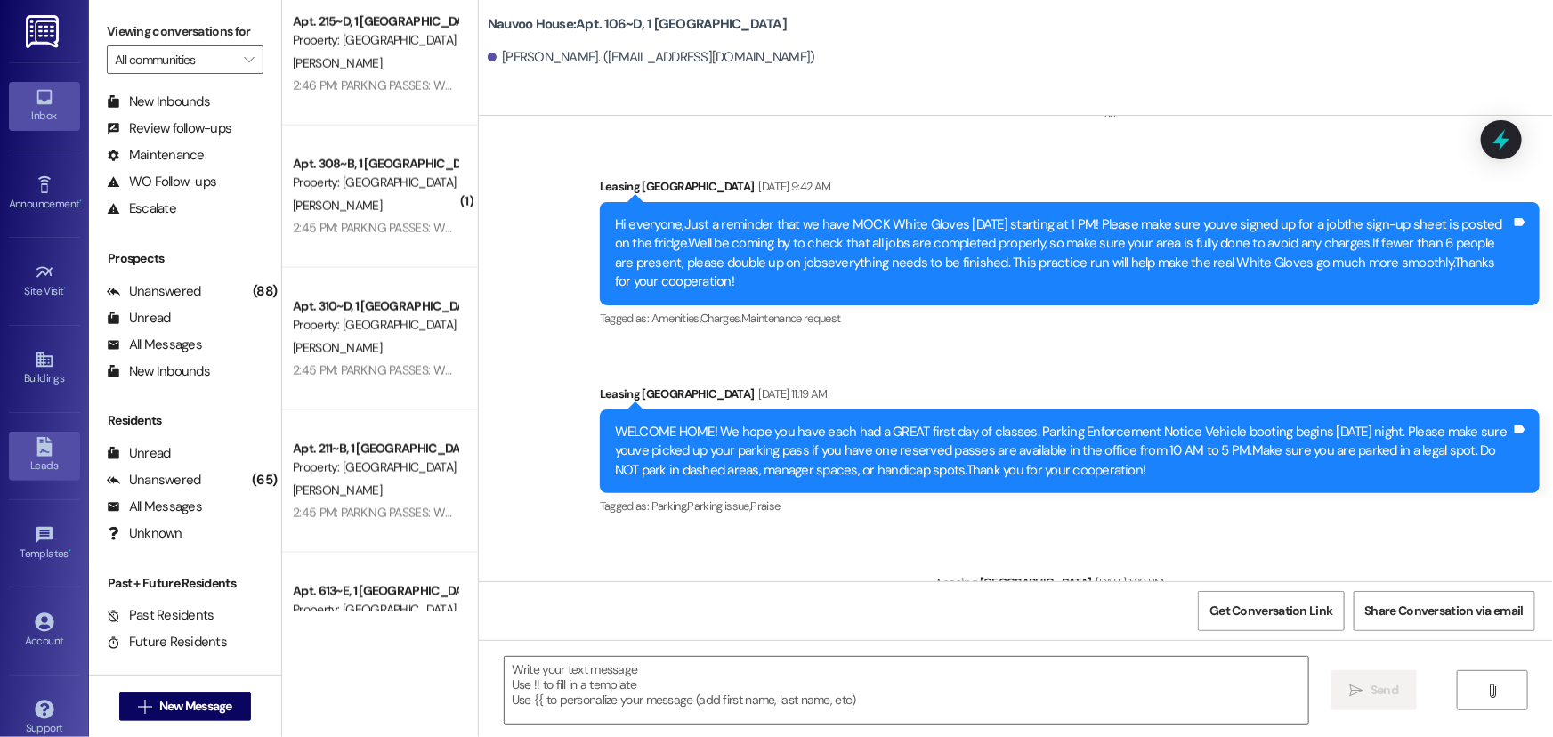
click at [62, 464] on div "Leads" at bounding box center [44, 466] width 89 height 18
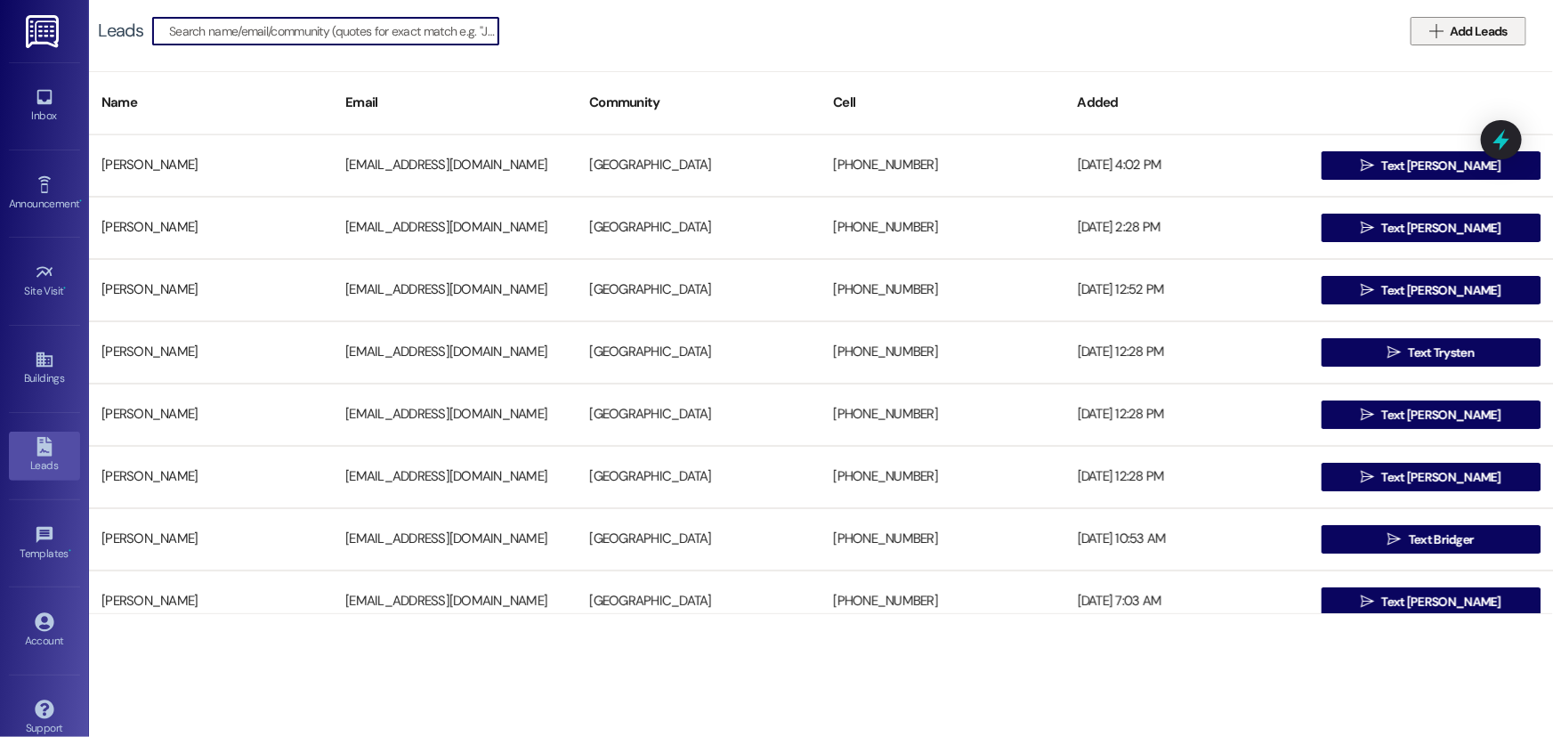
click at [1523, 36] on button " Add Leads" at bounding box center [1469, 31] width 116 height 28
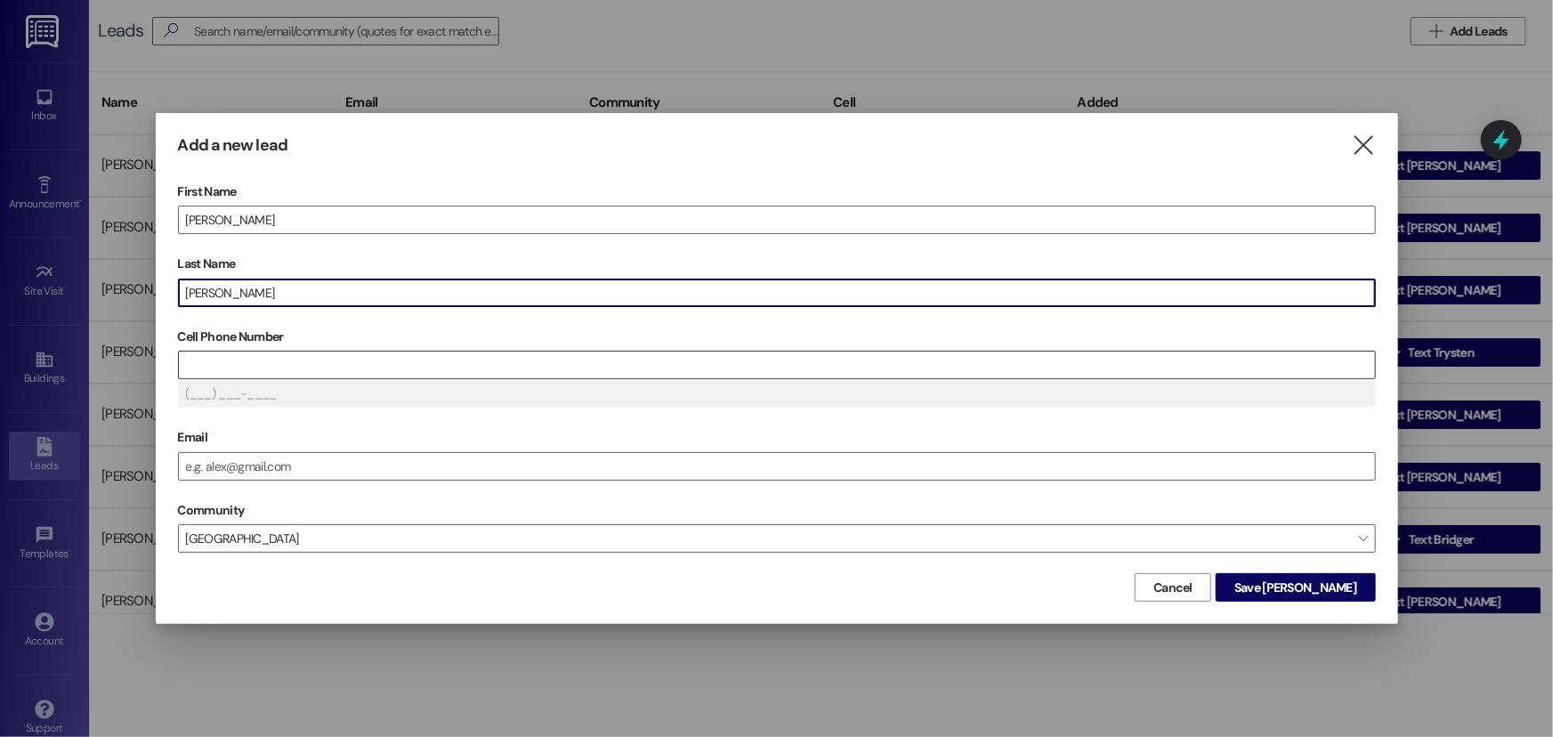
click at [310, 360] on input "Cell Phone Number" at bounding box center [777, 365] width 1196 height 27
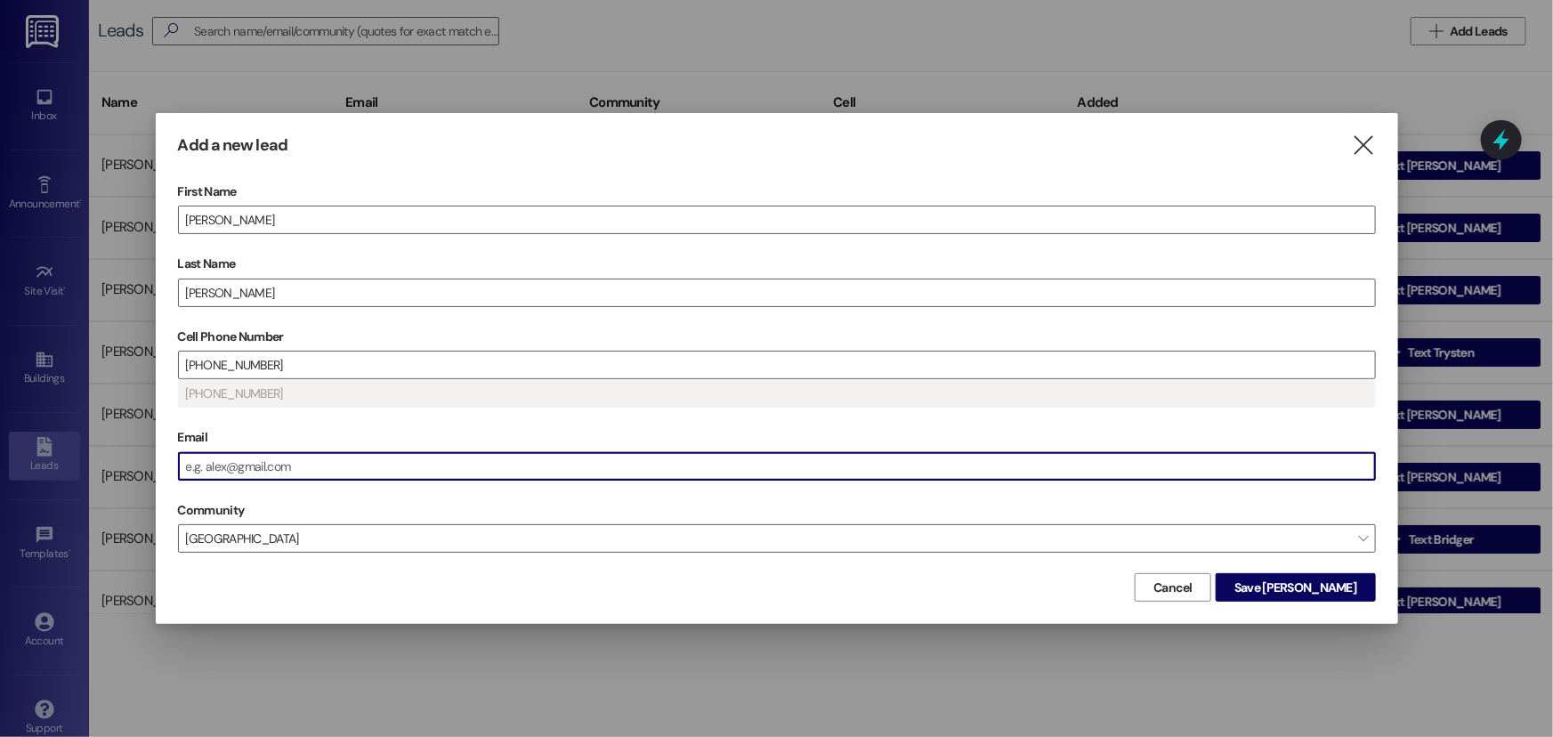
click at [295, 456] on input "Email" at bounding box center [777, 466] width 1196 height 27
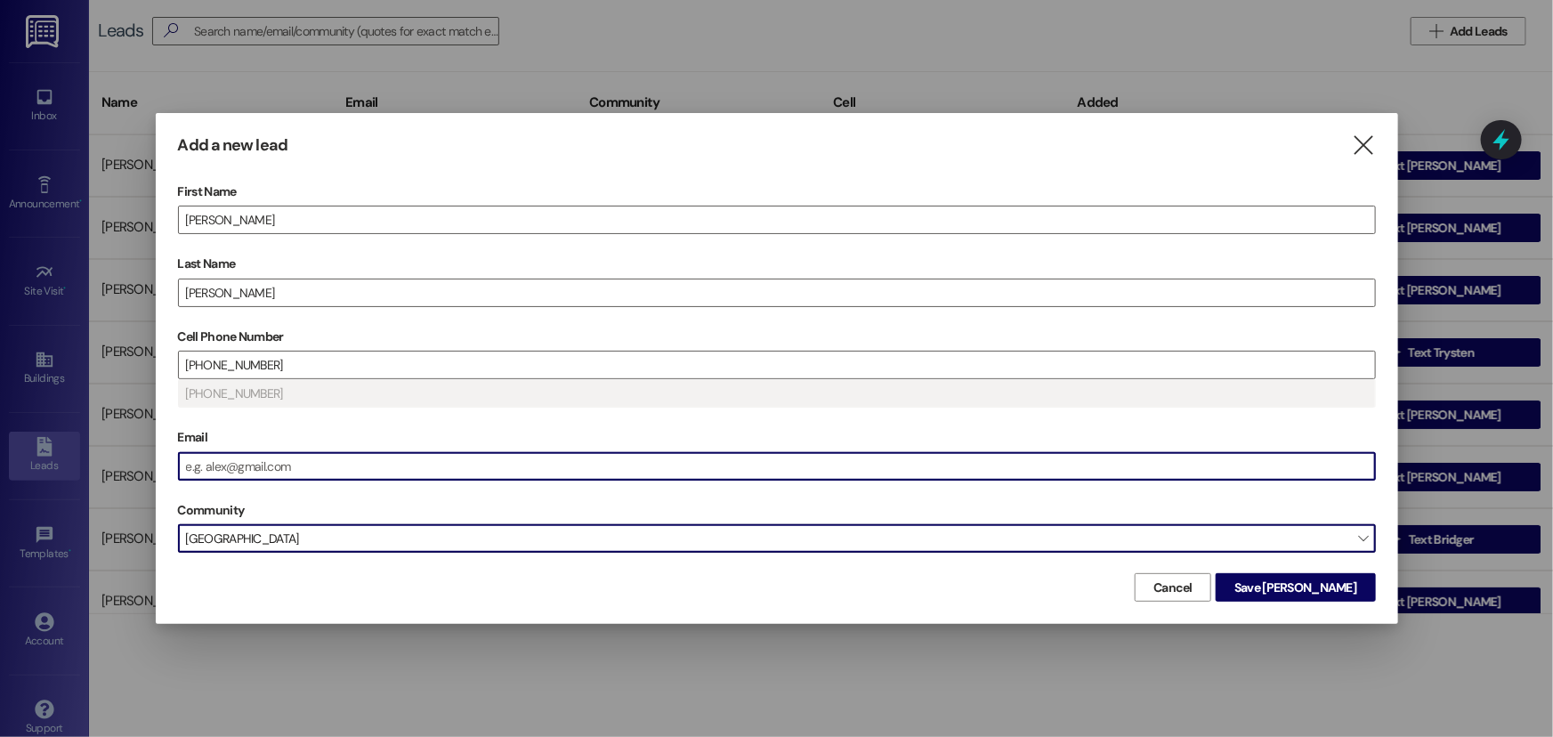
click at [315, 535] on span "[GEOGRAPHIC_DATA]" at bounding box center [777, 538] width 1198 height 28
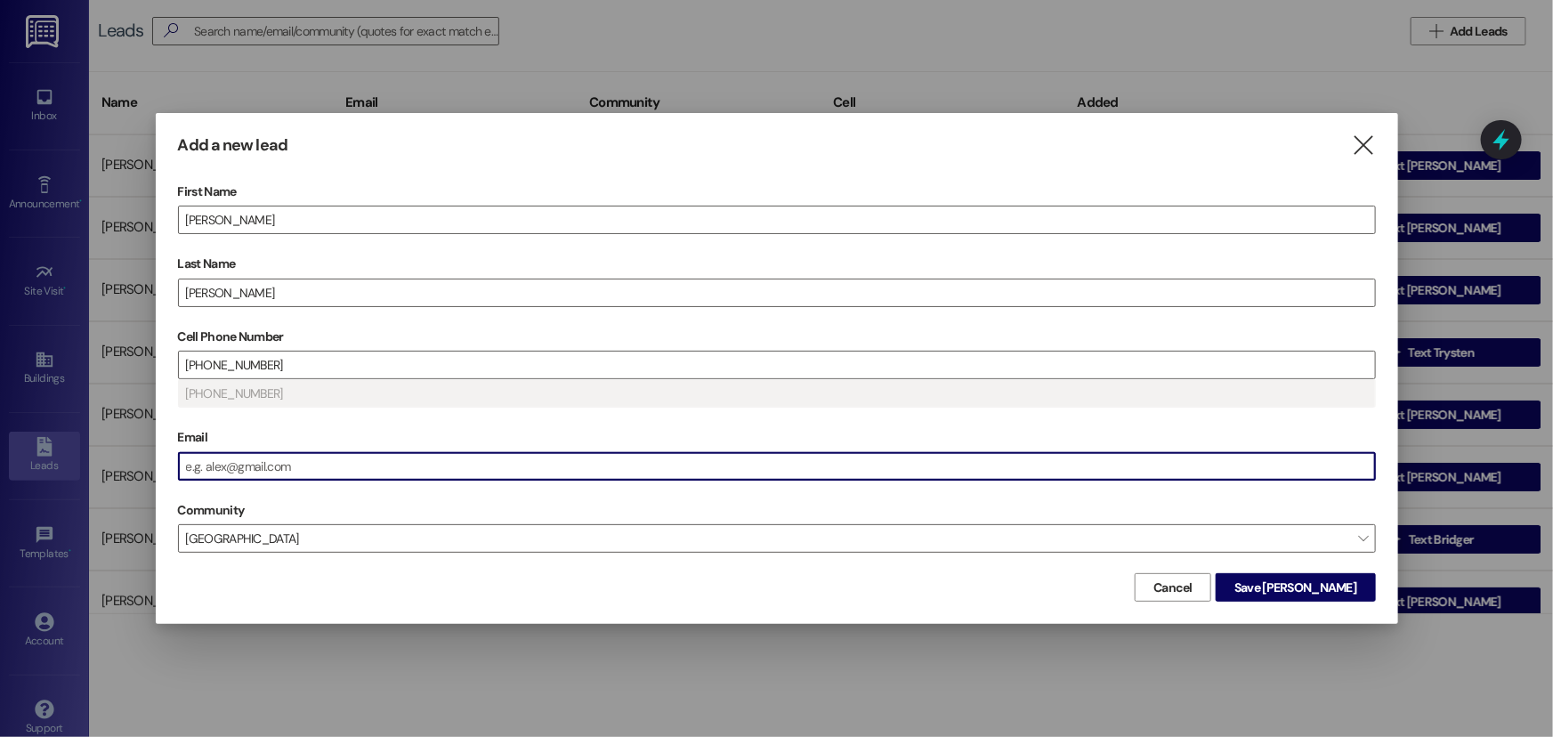
click at [348, 464] on input "Email" at bounding box center [777, 466] width 1196 height 27
click at [1347, 575] on button "Save [PERSON_NAME]" at bounding box center [1295, 587] width 159 height 28
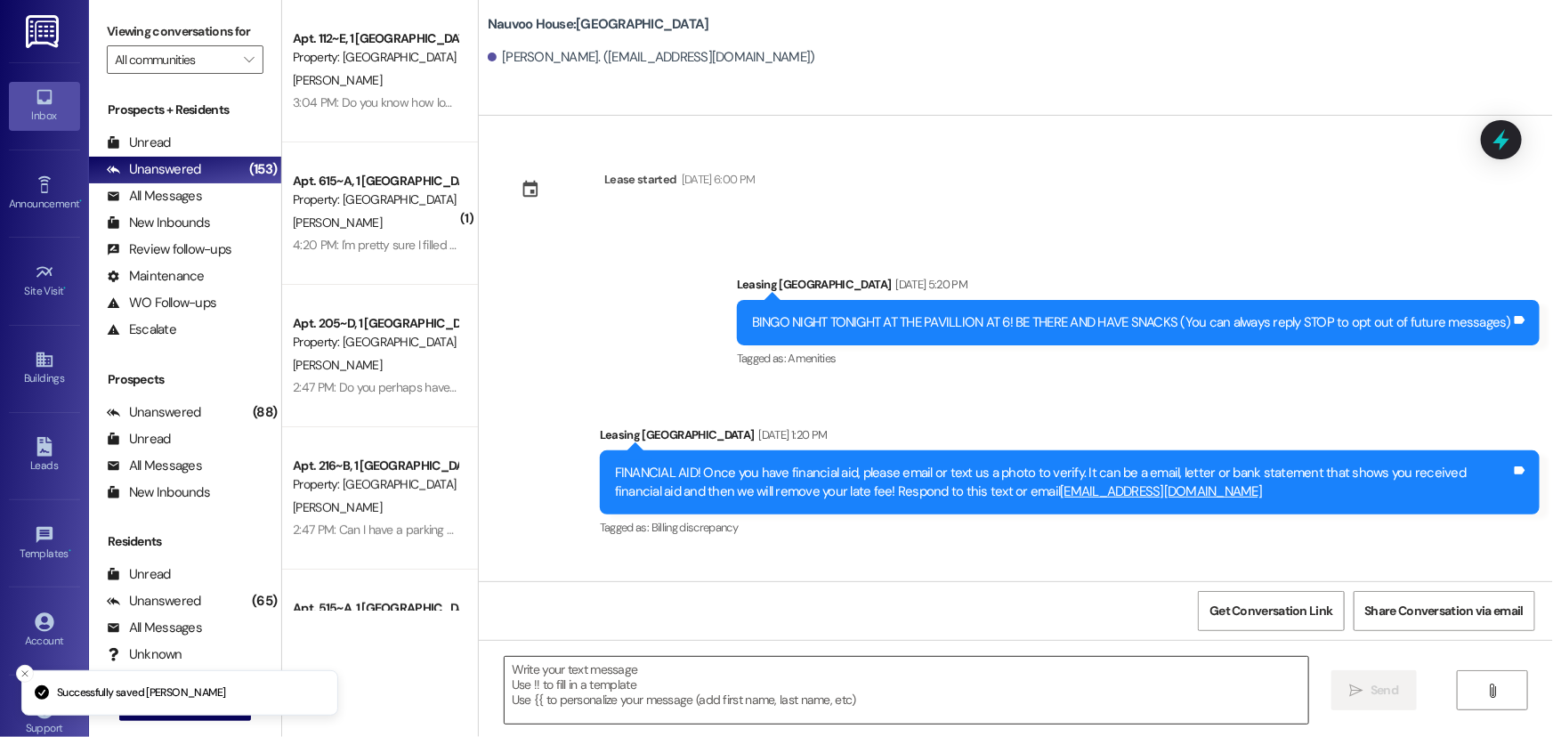
click at [820, 683] on textarea at bounding box center [907, 690] width 804 height 67
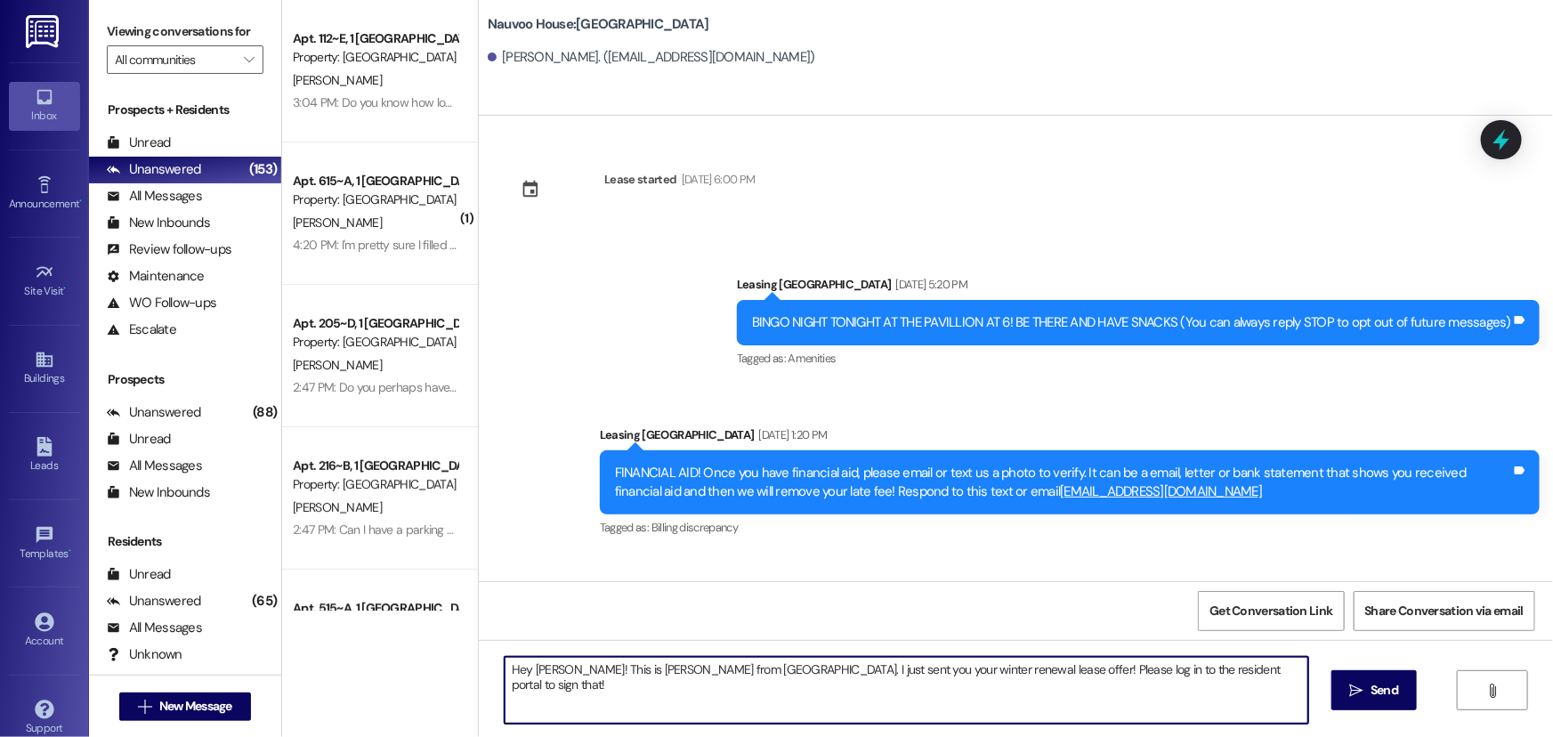
drag, startPoint x: 1261, startPoint y: 673, endPoint x: 450, endPoint y: 659, distance: 811.1
click at [450, 659] on div "Apt. 112~E, 1 Nauvoo House Property: [GEOGRAPHIC_DATA] [PERSON_NAME] 3:04 PM: D…" at bounding box center [917, 368] width 1271 height 737
type textarea "Hey [PERSON_NAME]! This is [PERSON_NAME] from [GEOGRAPHIC_DATA]. I just sent yo…"
click at [1387, 697] on span "Send" at bounding box center [1385, 690] width 28 height 19
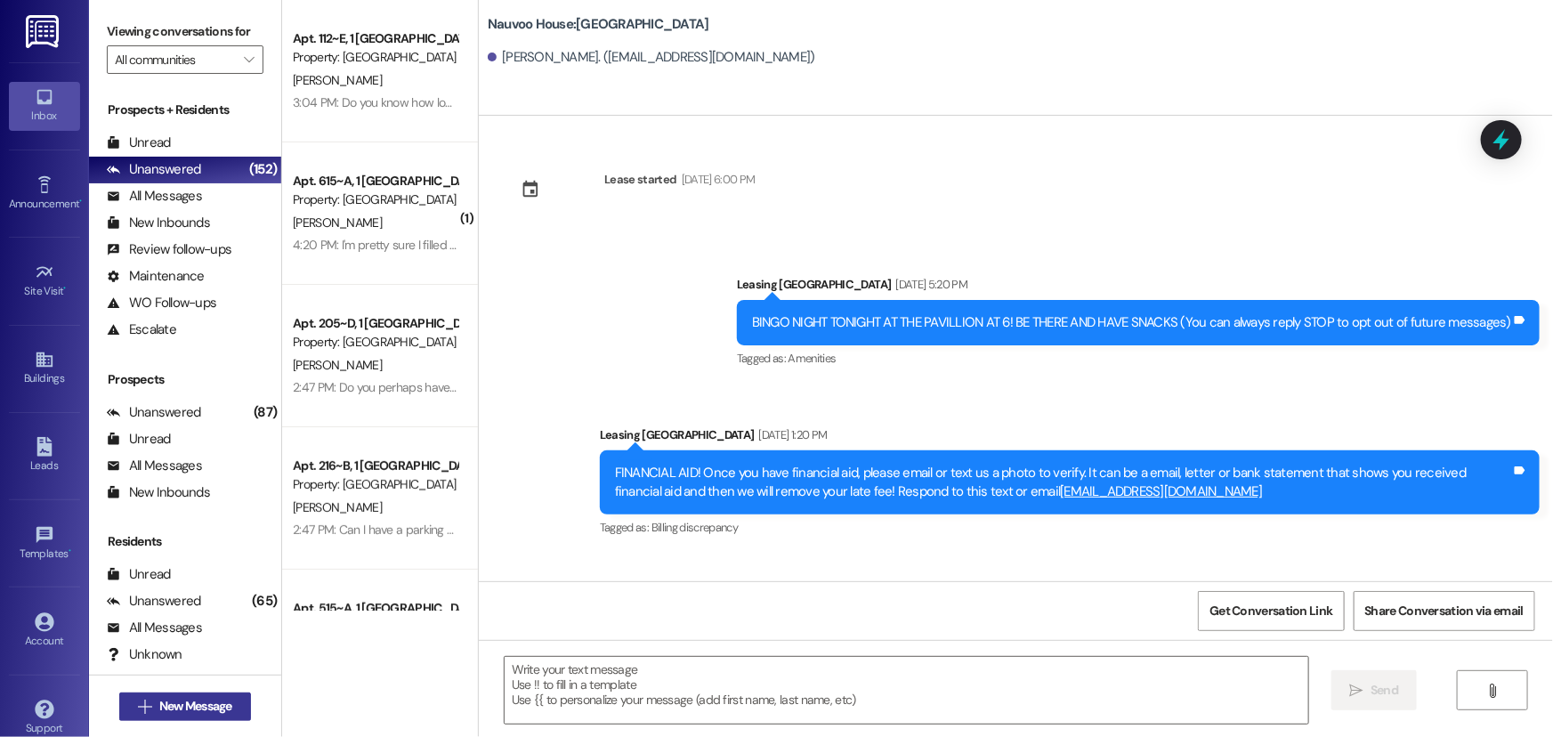
click at [182, 702] on span "New Message" at bounding box center [195, 706] width 73 height 19
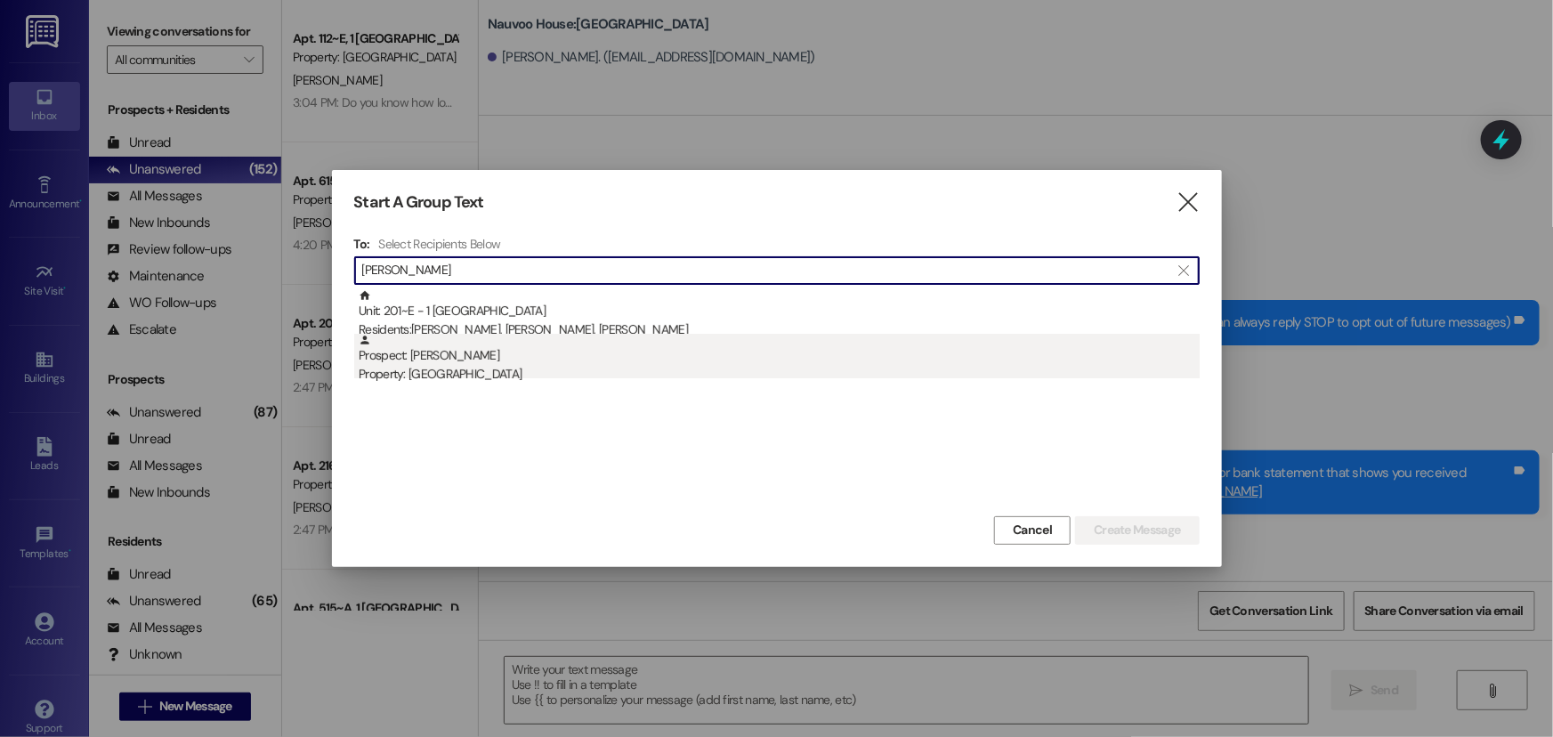
type input "[PERSON_NAME]"
click at [661, 374] on div "Property: [GEOGRAPHIC_DATA]" at bounding box center [779, 374] width 841 height 19
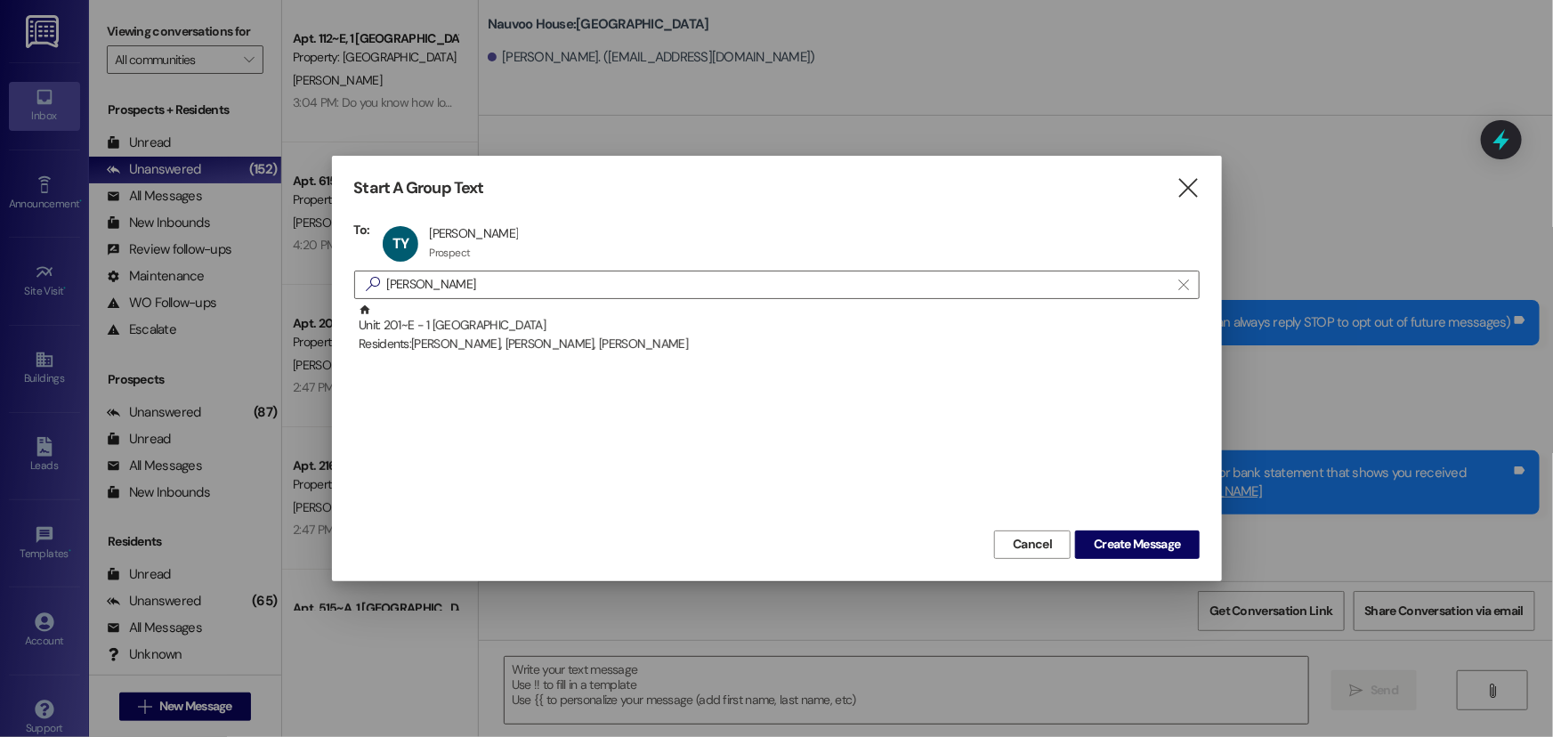
drag, startPoint x: 1072, startPoint y: 509, endPoint x: 1082, endPoint y: 524, distance: 18.5
click at [1081, 521] on div "Unit: 201~E - 1 Nauvoo House Residents: [PERSON_NAME], [PERSON_NAME], [PERSON_N…" at bounding box center [777, 415] width 846 height 223
click at [1107, 536] on span "Create Message" at bounding box center [1137, 544] width 86 height 19
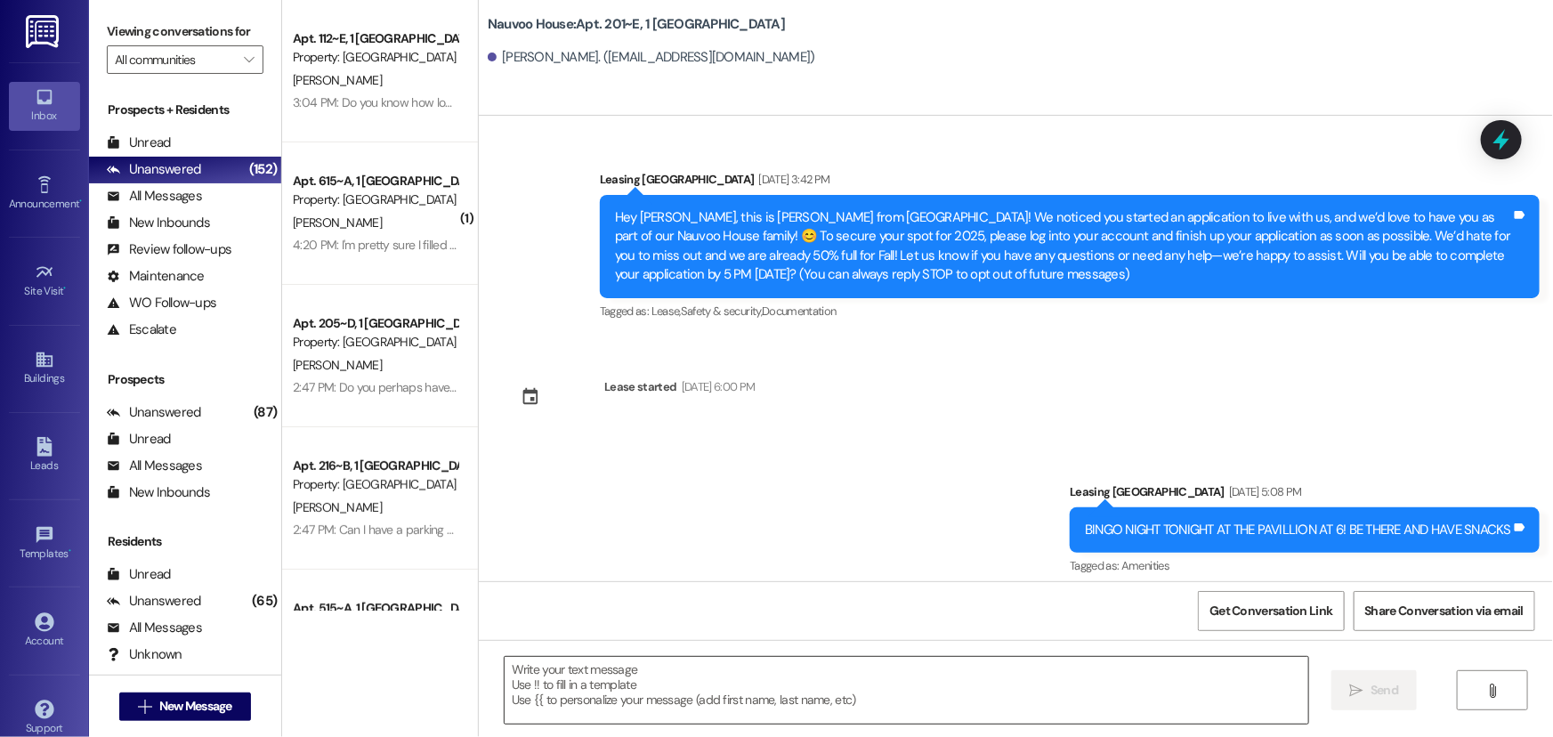
click at [793, 694] on textarea at bounding box center [907, 690] width 804 height 67
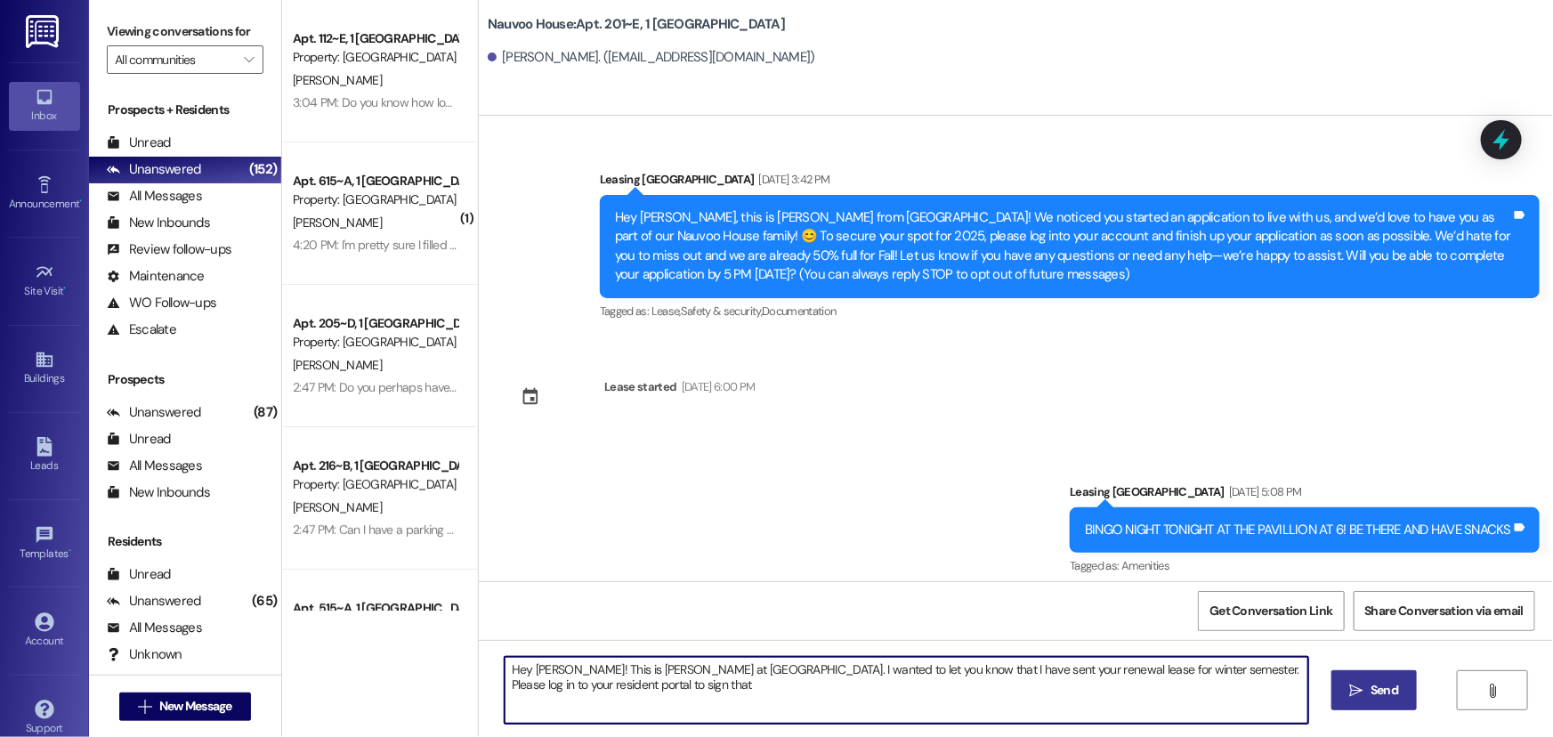
type textarea "Hey [PERSON_NAME]! This is [PERSON_NAME] at [GEOGRAPHIC_DATA]. I wanted to let …"
